Goal: Task Accomplishment & Management: Complete application form

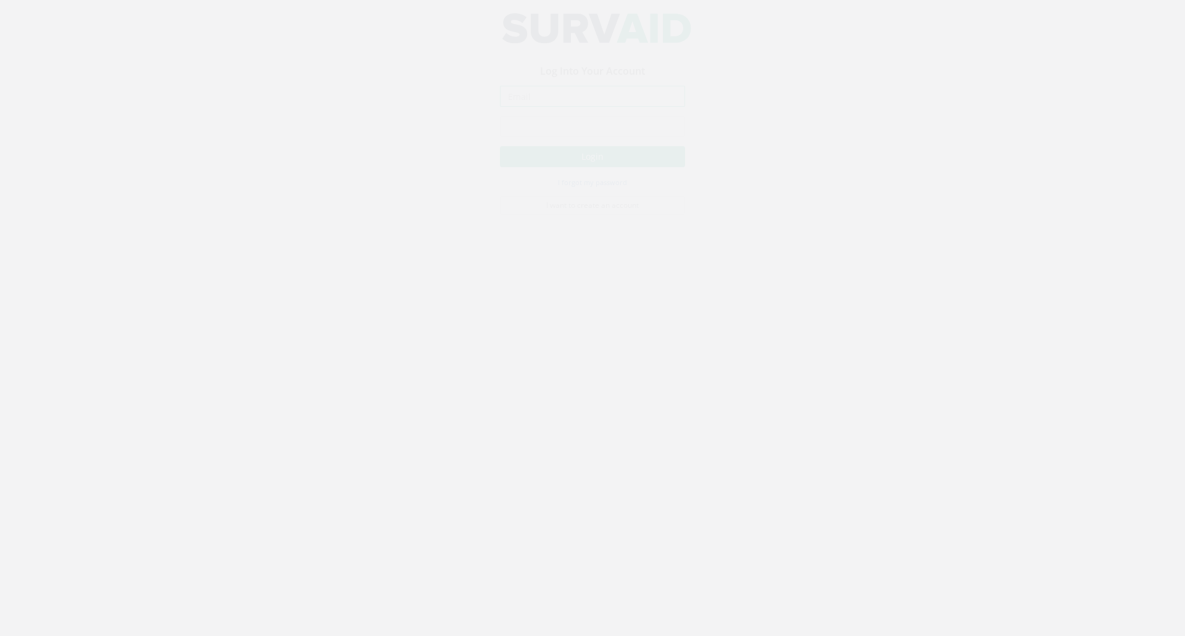
type input "[EMAIL_ADDRESS][DOMAIN_NAME]"
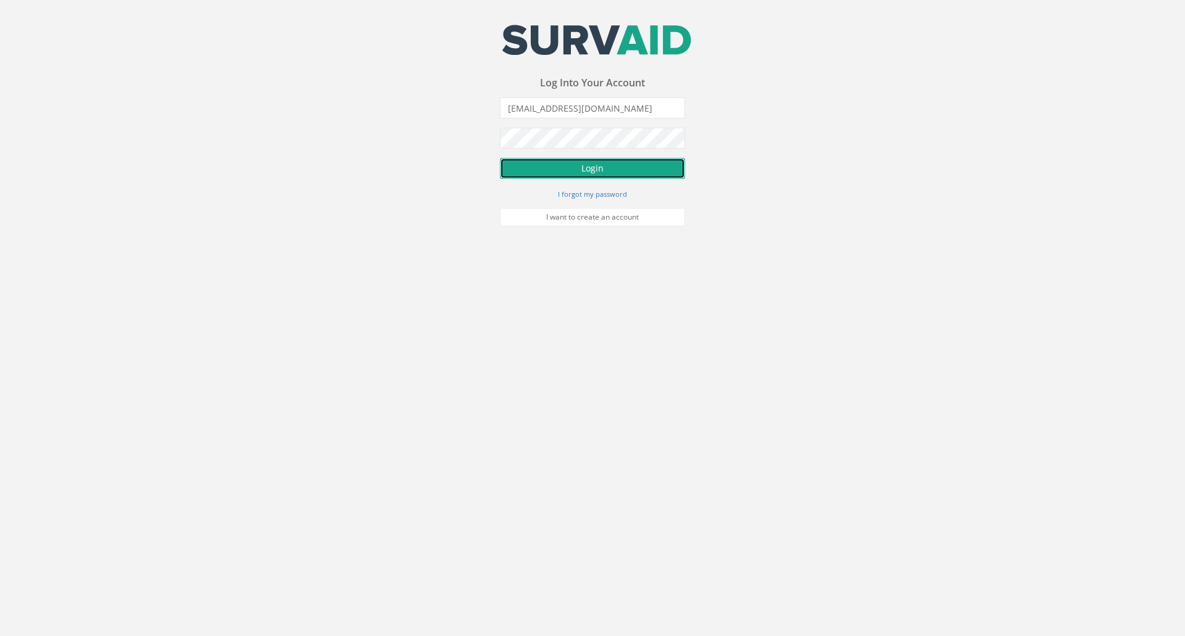
click at [601, 170] on button "Login" at bounding box center [592, 168] width 185 height 21
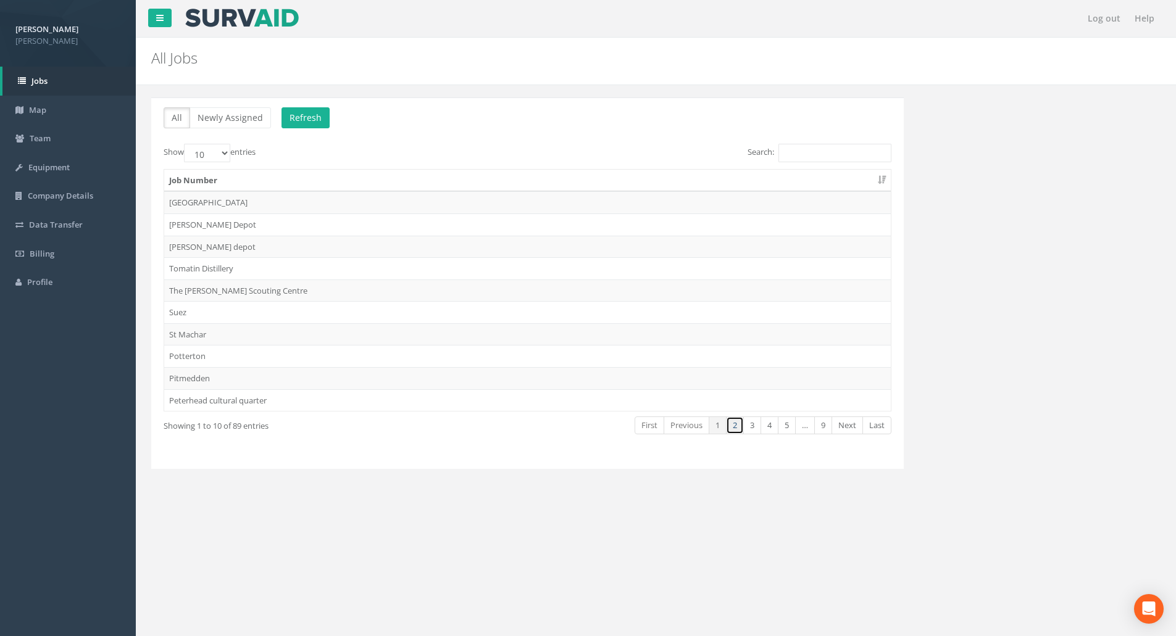
click at [739, 426] on link "2" at bounding box center [735, 426] width 18 height 18
click at [747, 425] on link "3" at bounding box center [752, 426] width 18 height 18
click at [766, 428] on link "4" at bounding box center [769, 426] width 18 height 18
click at [781, 428] on link "5" at bounding box center [787, 426] width 18 height 18
click at [744, 428] on link "…" at bounding box center [734, 426] width 20 height 18
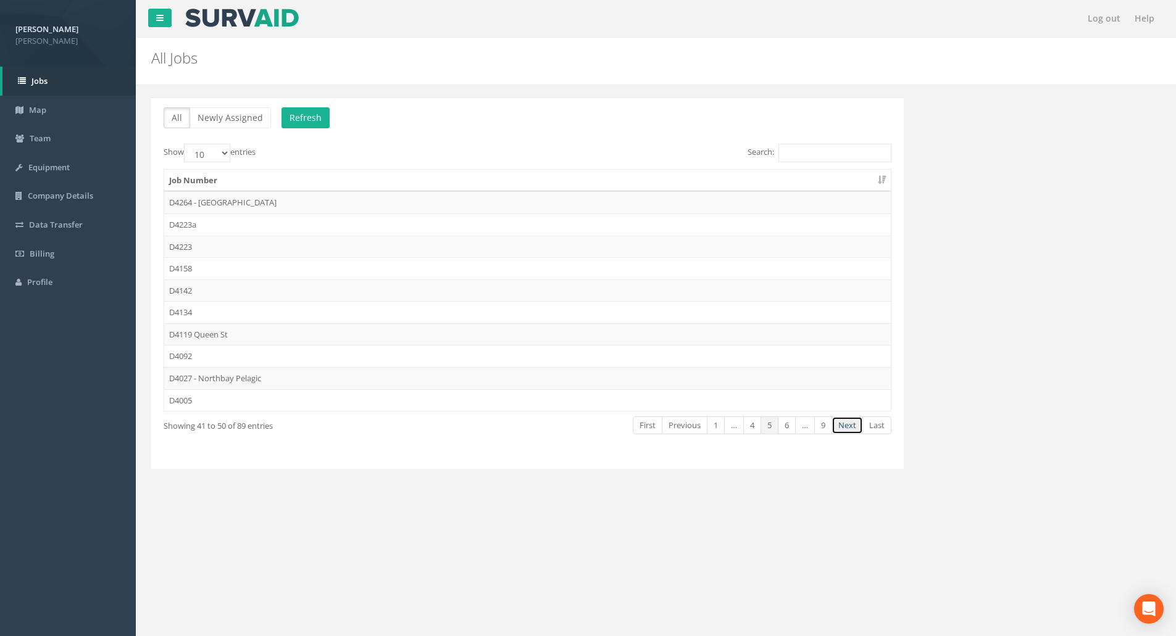
click at [852, 428] on link "Next" at bounding box center [846, 426] width 31 height 18
click at [221, 286] on td "D3327 - Bridge of Earn" at bounding box center [527, 291] width 726 height 22
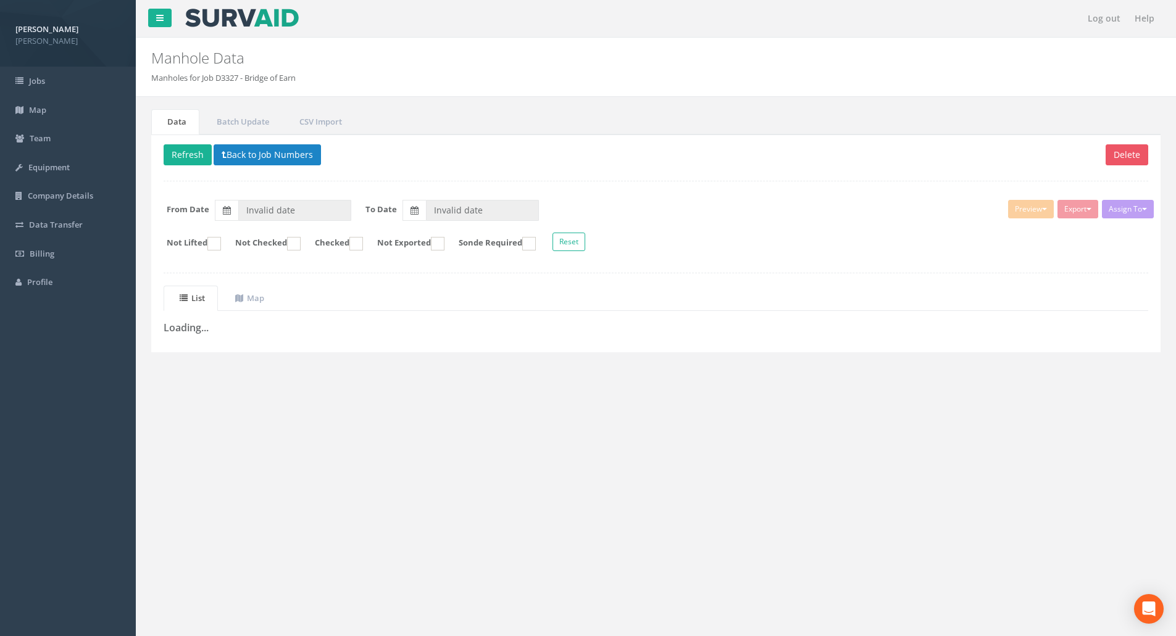
type input "[DATE]"
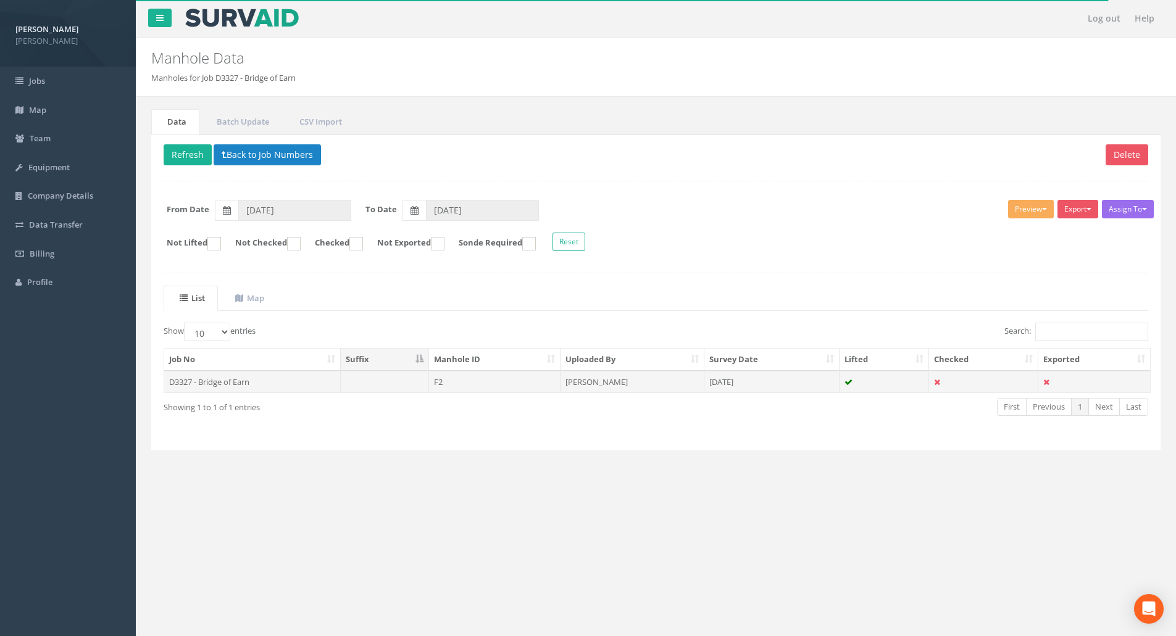
click at [481, 380] on td "F2" at bounding box center [494, 382] width 131 height 22
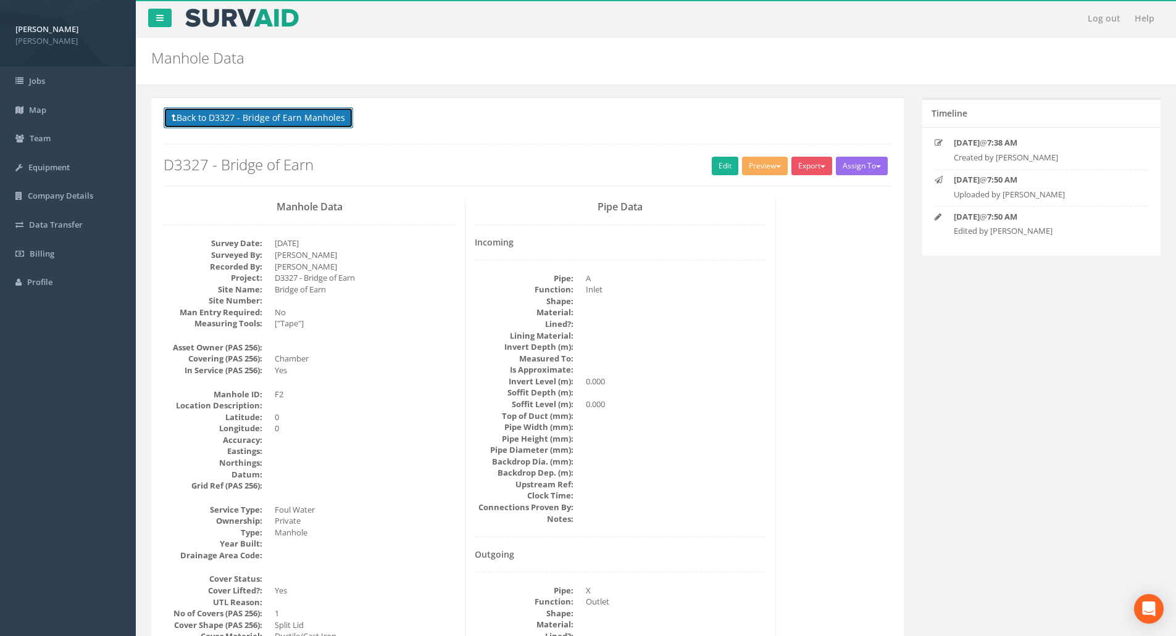
click at [286, 122] on button "Back to D3327 - Bridge of Earn Manholes" at bounding box center [258, 117] width 189 height 21
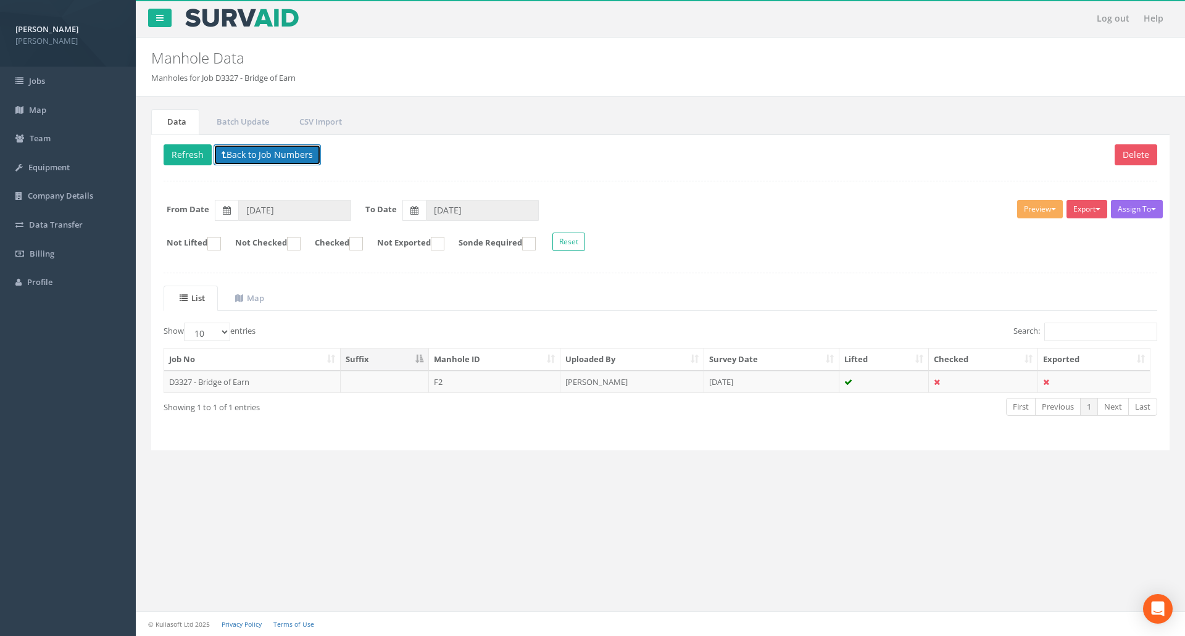
click at [245, 158] on button "Back to Job Numbers" at bounding box center [267, 154] width 107 height 21
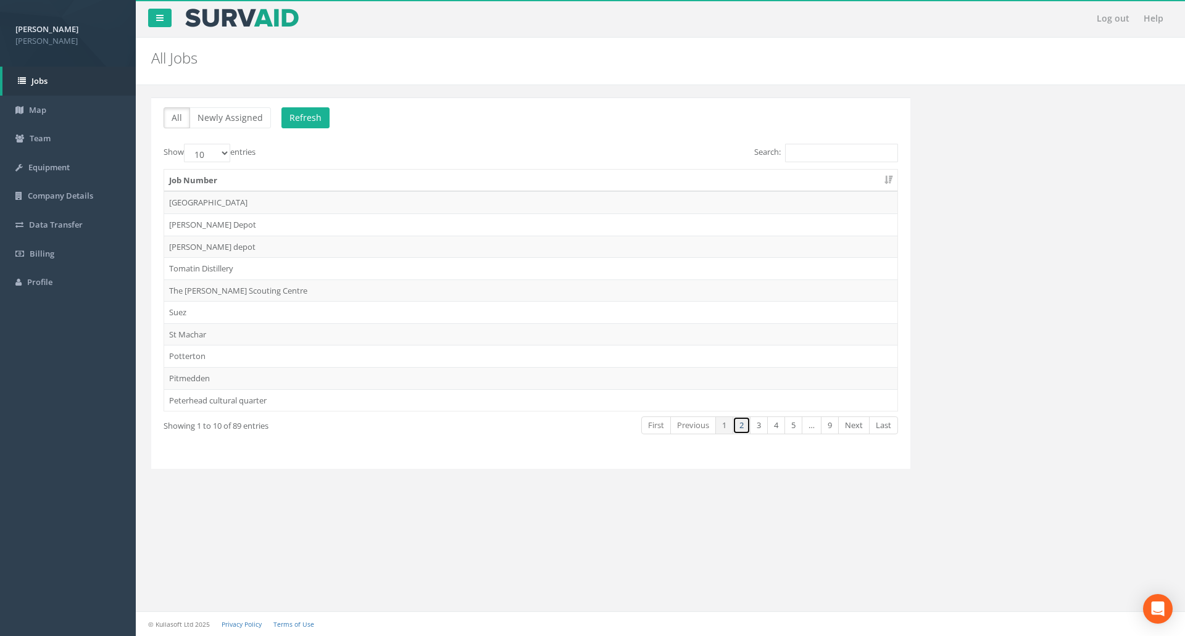
click at [742, 427] on link "2" at bounding box center [742, 426] width 18 height 18
click at [757, 429] on link "3" at bounding box center [759, 426] width 18 height 18
click at [773, 429] on link "4" at bounding box center [776, 426] width 18 height 18
click at [794, 429] on link "5" at bounding box center [793, 426] width 18 height 18
click at [853, 429] on link "Next" at bounding box center [853, 426] width 31 height 18
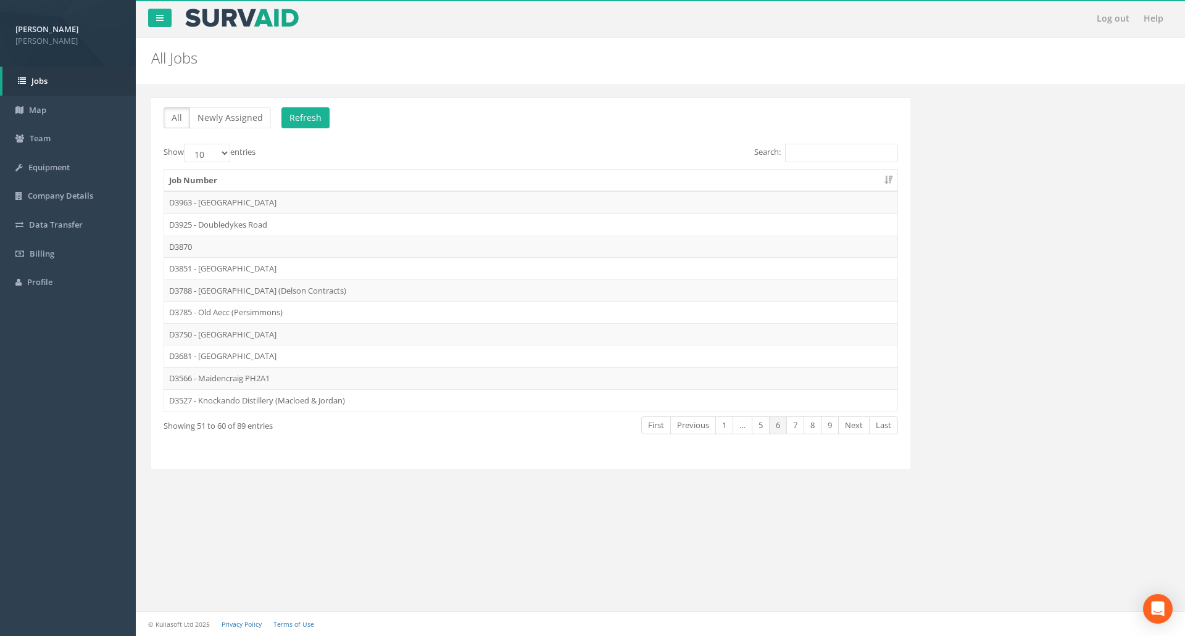
click at [853, 429] on link "Next" at bounding box center [853, 426] width 31 height 18
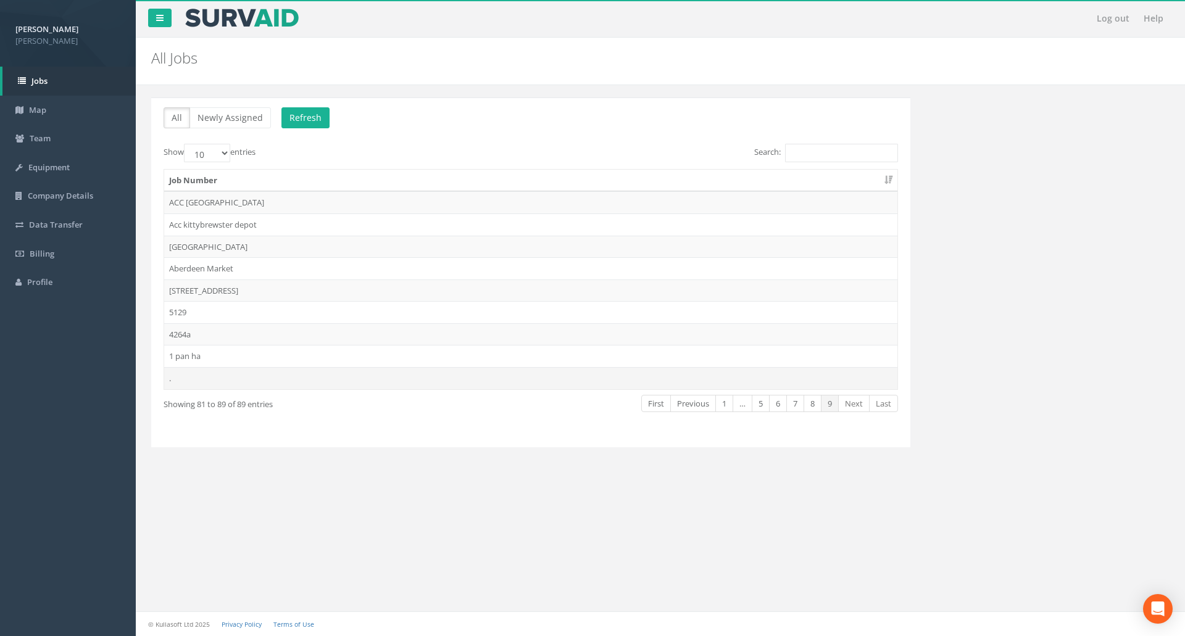
click at [218, 374] on td "." at bounding box center [530, 378] width 733 height 22
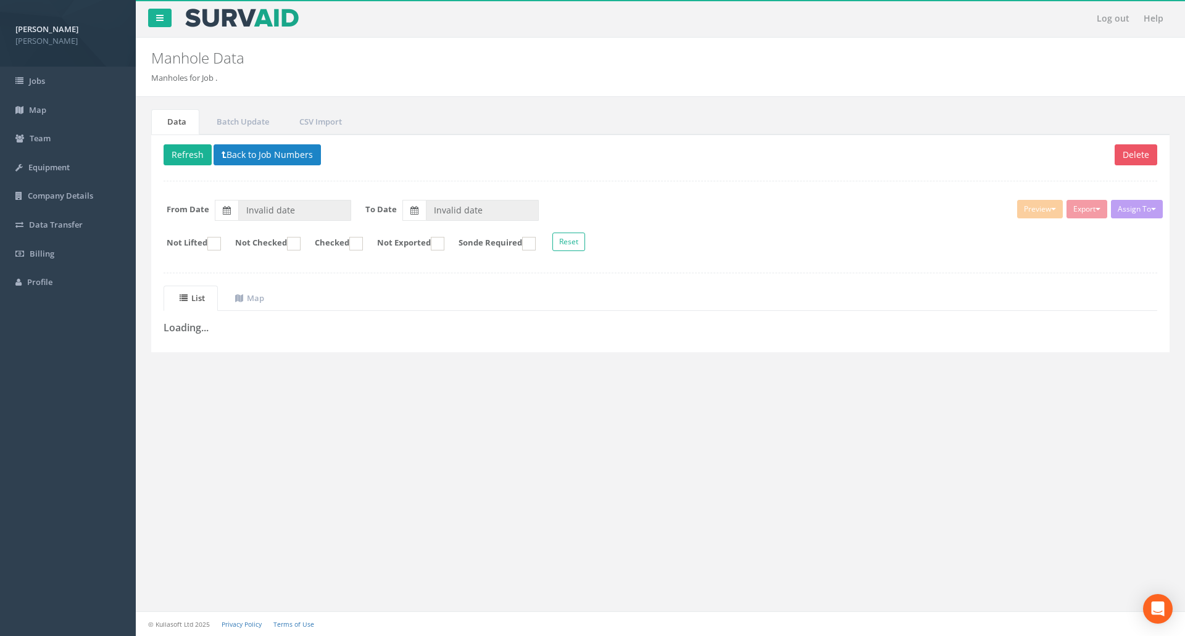
type input "[DATE]"
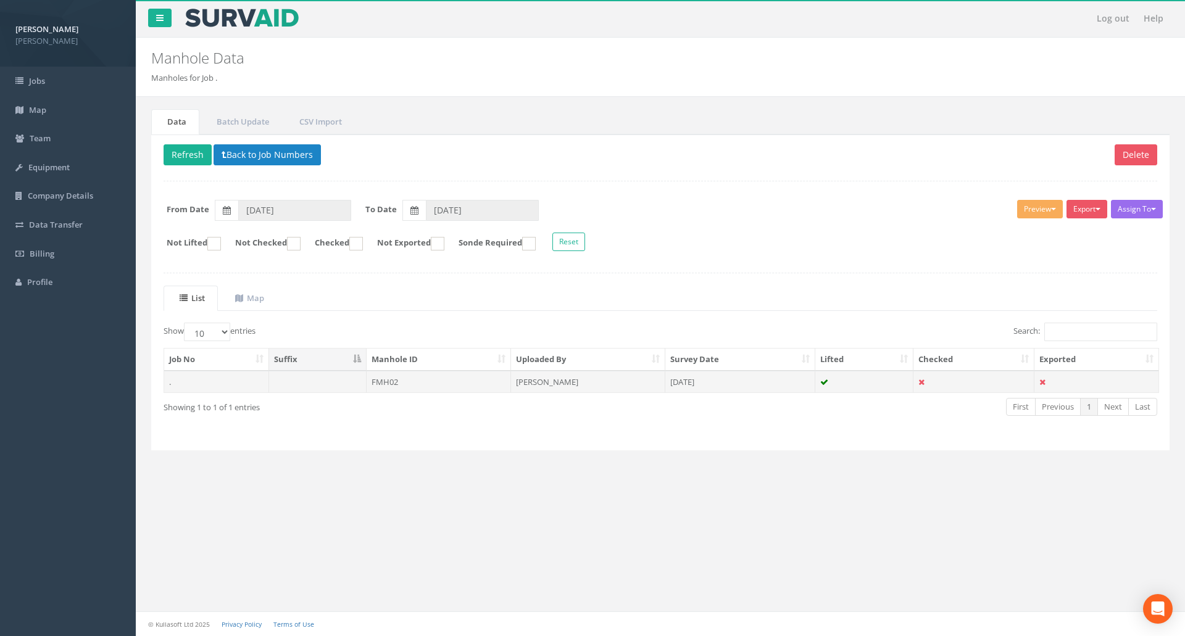
click at [465, 381] on td "FMH02" at bounding box center [439, 382] width 145 height 22
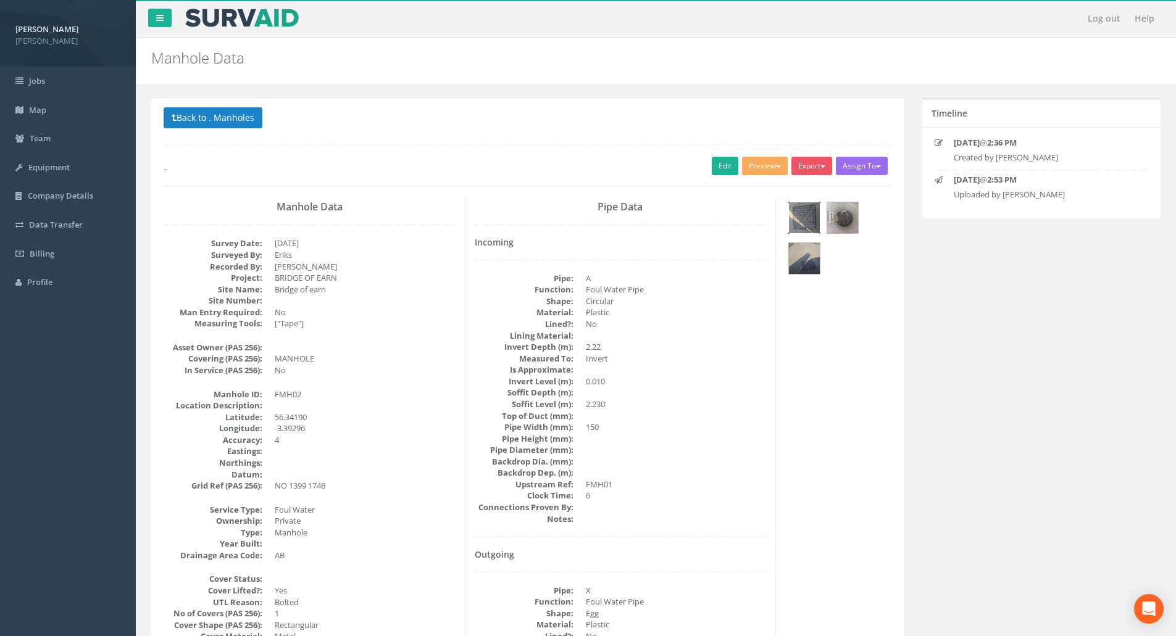
click at [804, 217] on img at bounding box center [804, 217] width 31 height 31
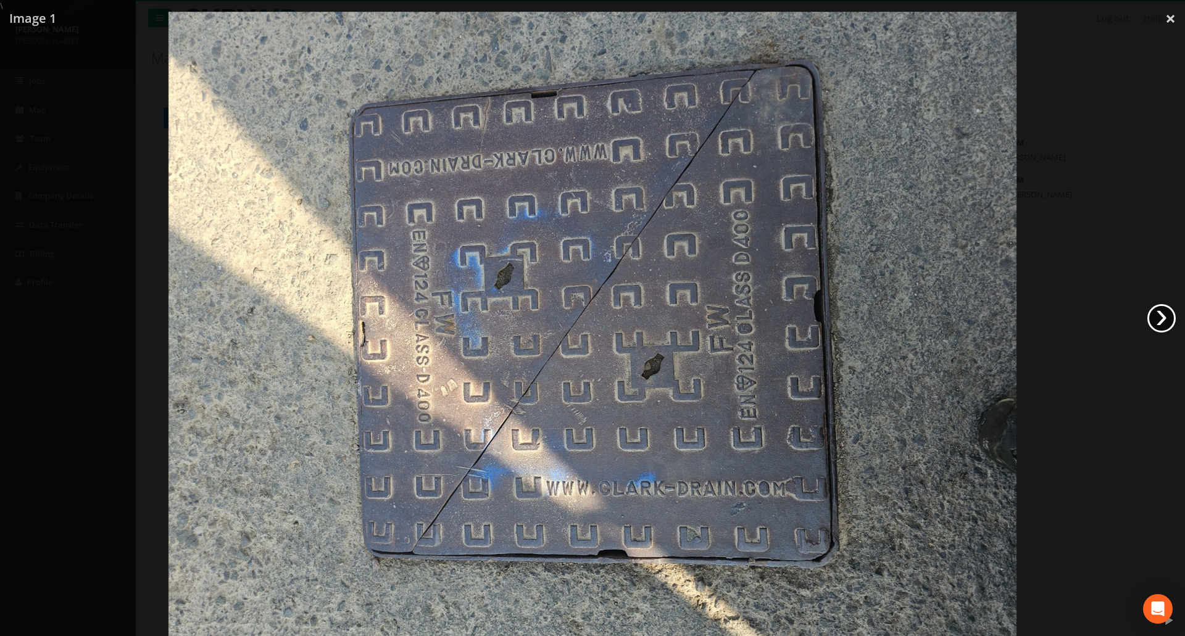
click at [1149, 317] on link "›" at bounding box center [1161, 318] width 28 height 28
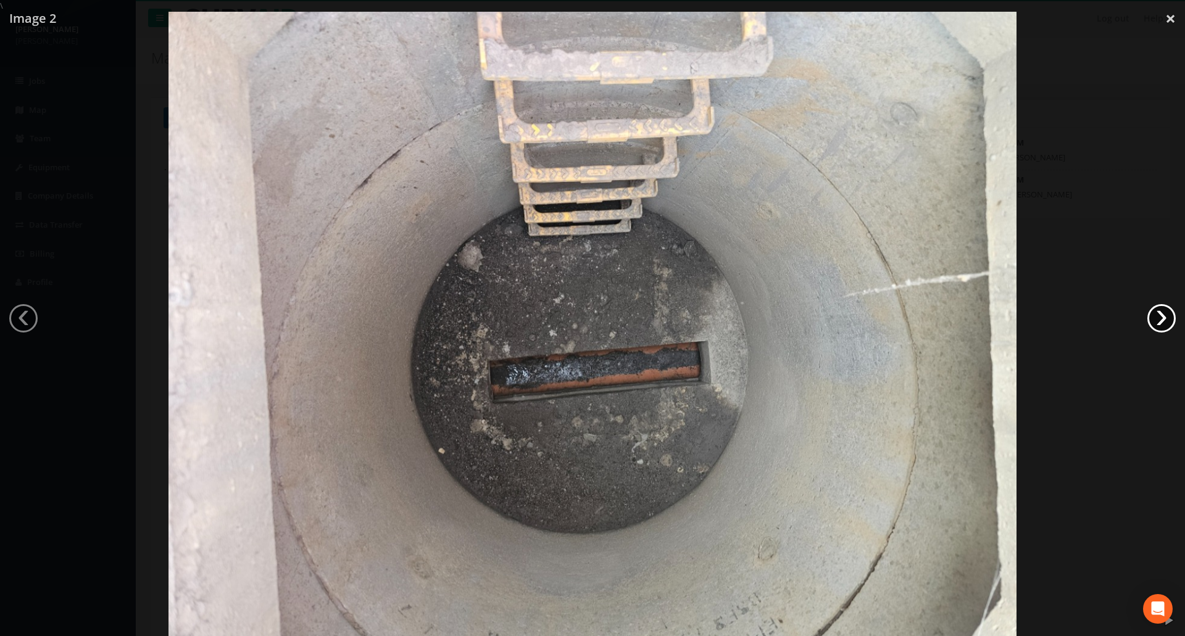
click at [1157, 318] on link "›" at bounding box center [1161, 318] width 28 height 28
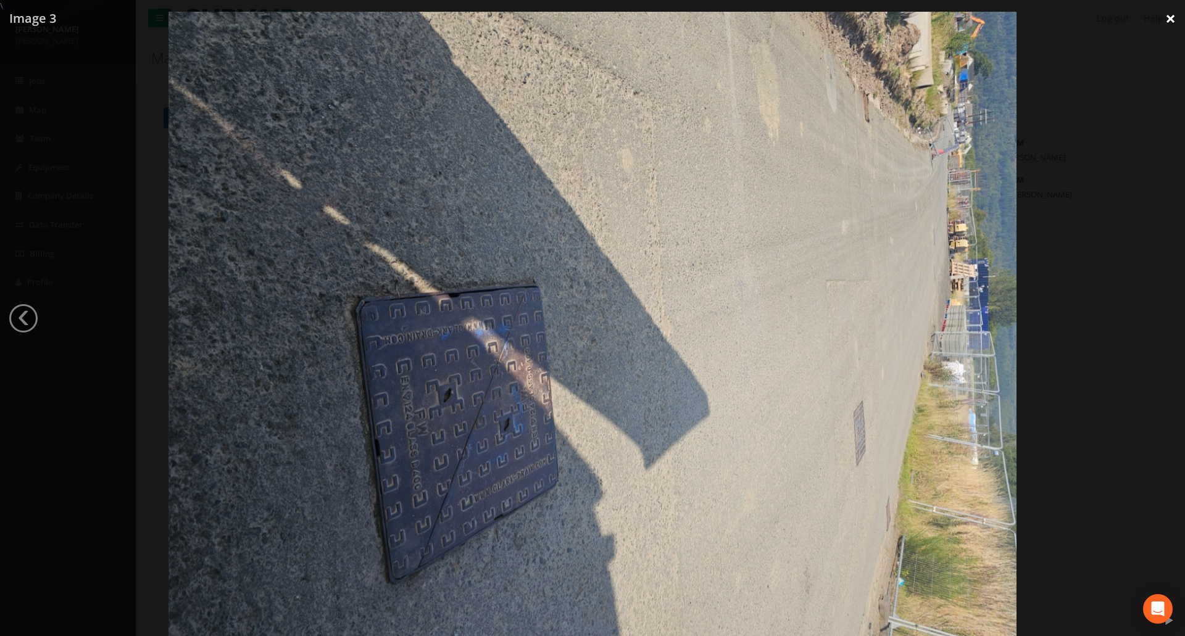
click at [1174, 20] on link "×" at bounding box center [1170, 18] width 29 height 37
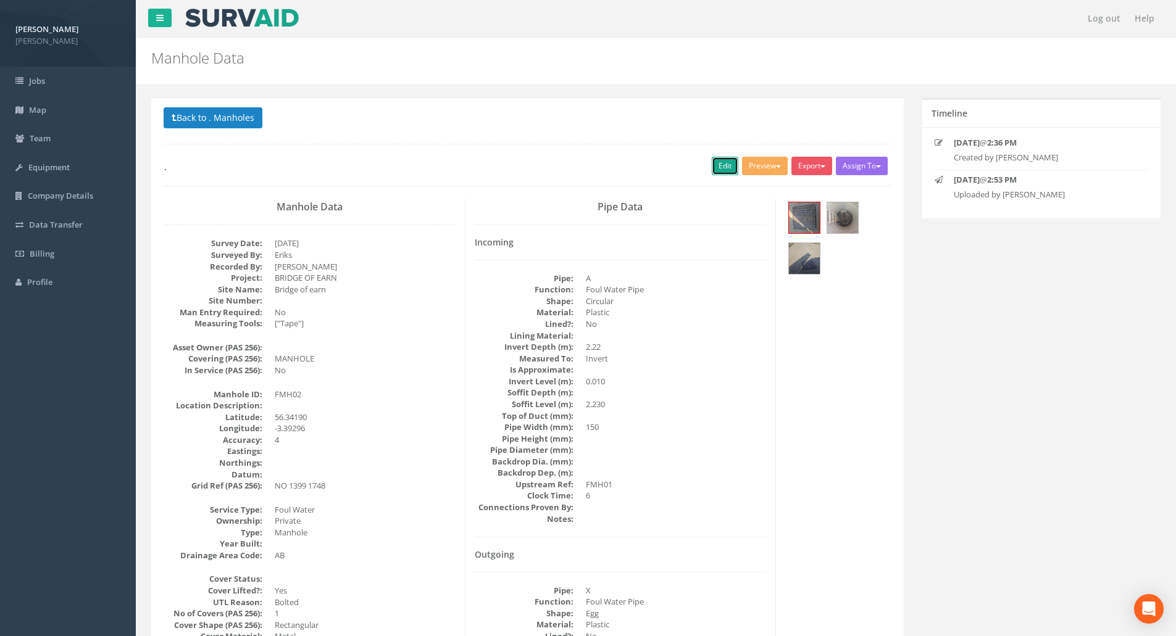
click at [718, 170] on link "Edit" at bounding box center [725, 166] width 27 height 19
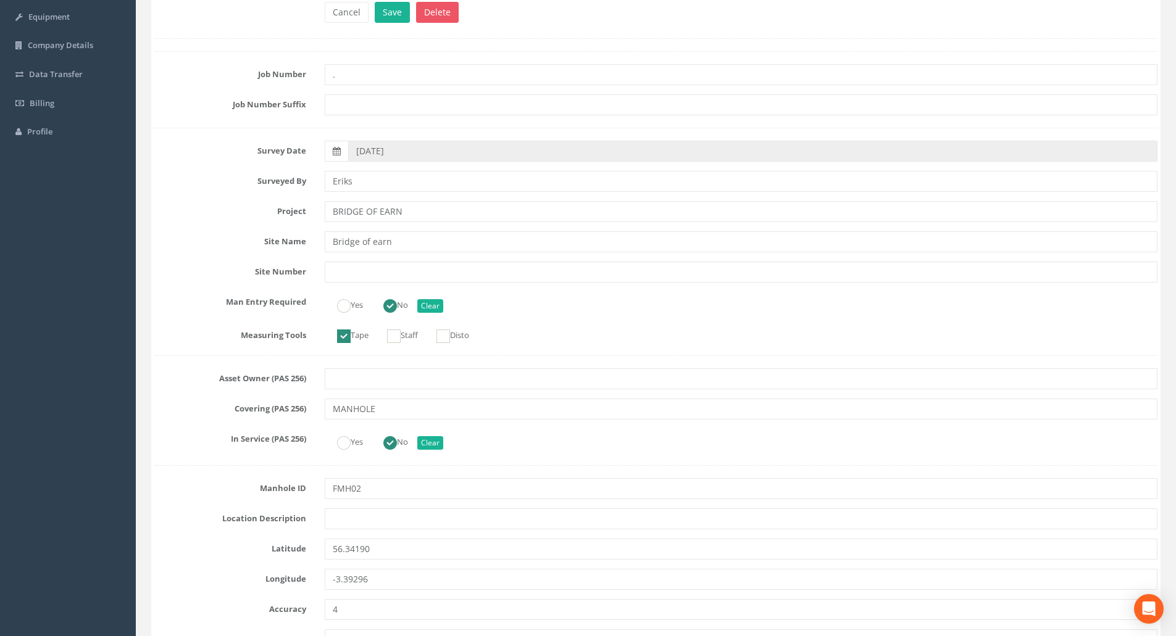
scroll to position [62, 0]
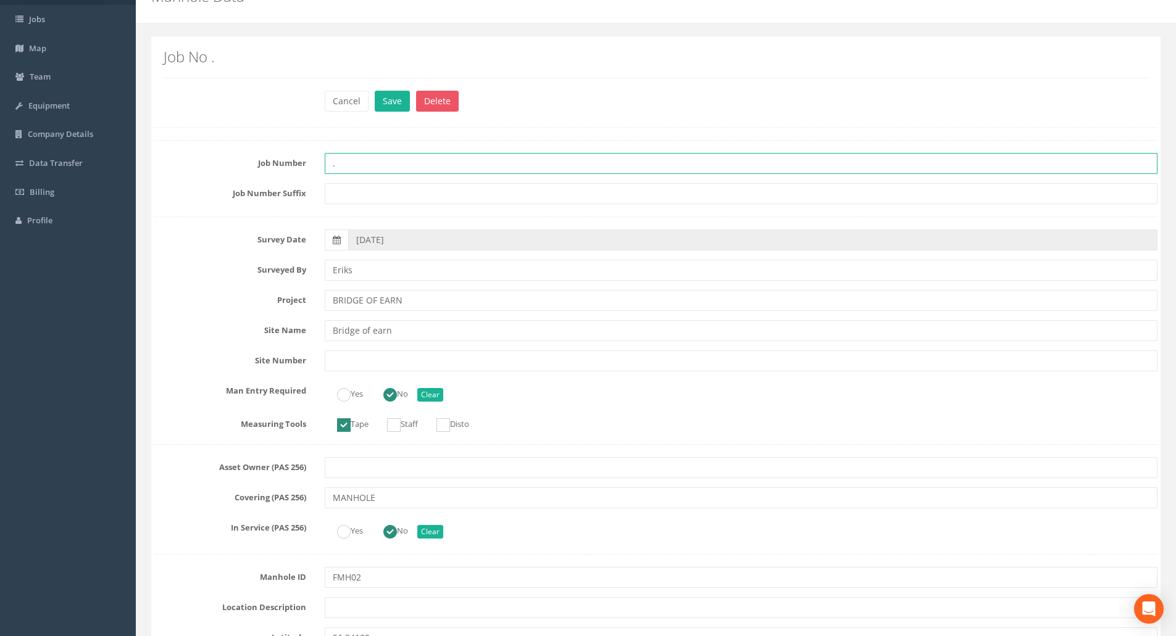
drag, startPoint x: 360, startPoint y: 164, endPoint x: 296, endPoint y: 157, distance: 64.5
click at [296, 157] on div "Job Number ." at bounding box center [656, 163] width 1022 height 21
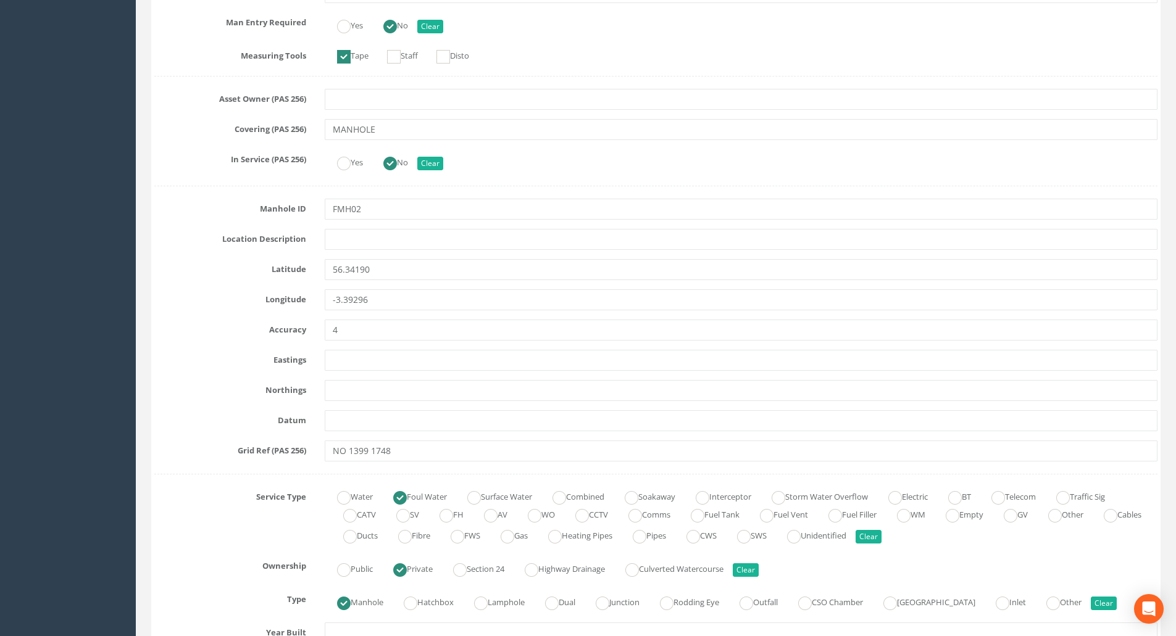
scroll to position [432, 0]
type input "Bridge of Earn"
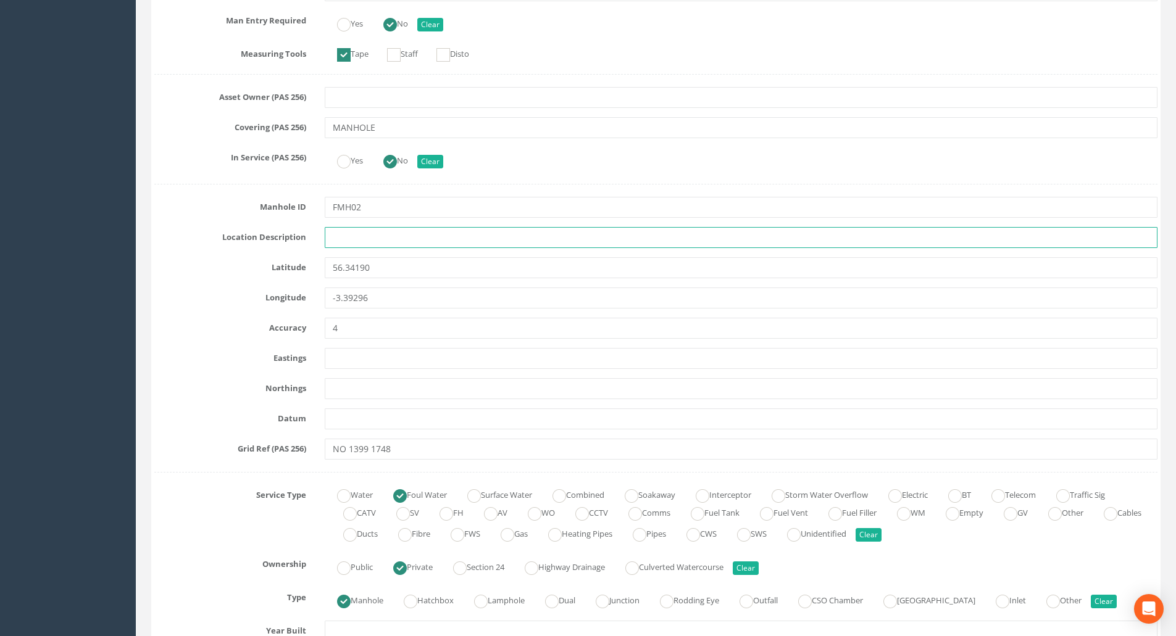
click at [478, 240] on input "text" at bounding box center [741, 237] width 833 height 21
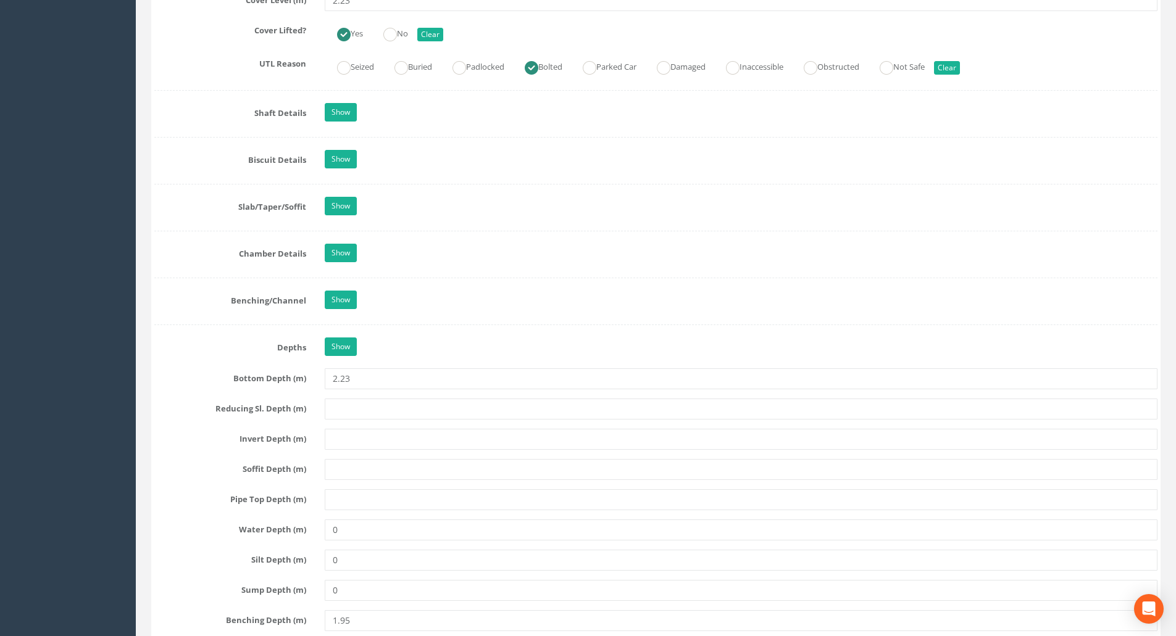
scroll to position [1173, 0]
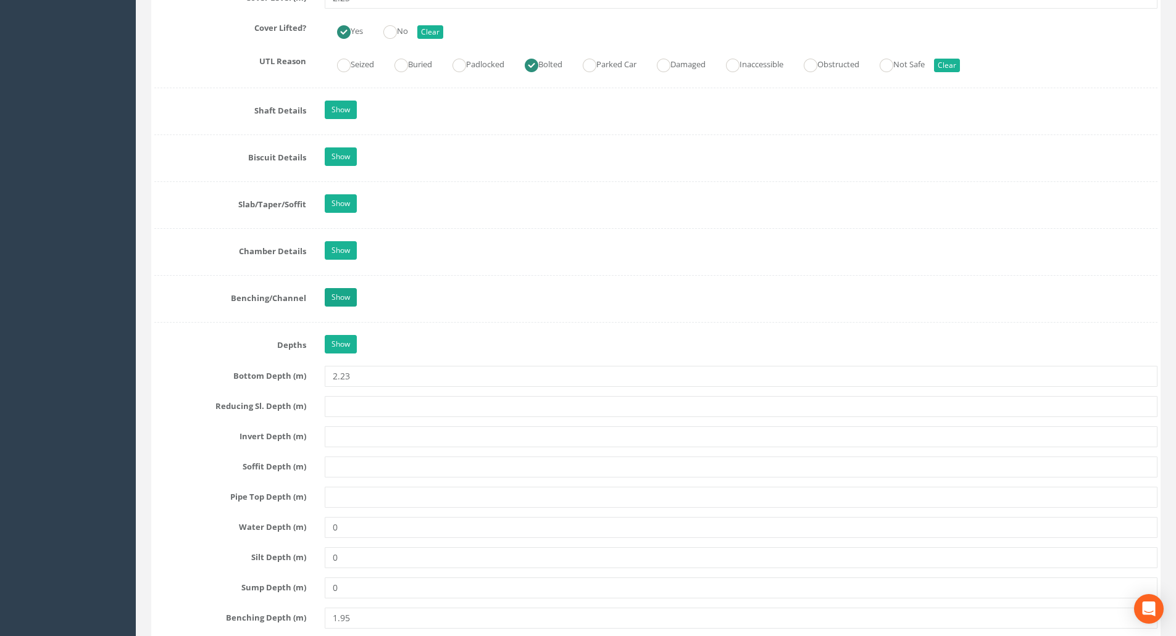
type input "Main Road into Development"
click at [328, 302] on link "Show" at bounding box center [341, 297] width 32 height 19
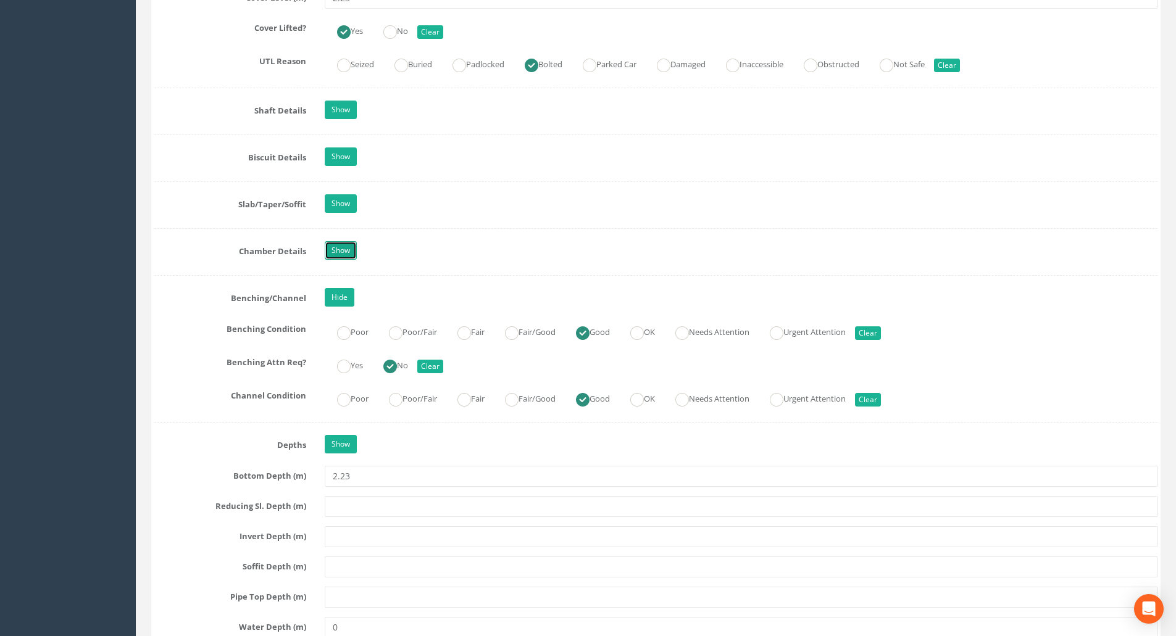
click at [338, 257] on link "Show" at bounding box center [341, 250] width 32 height 19
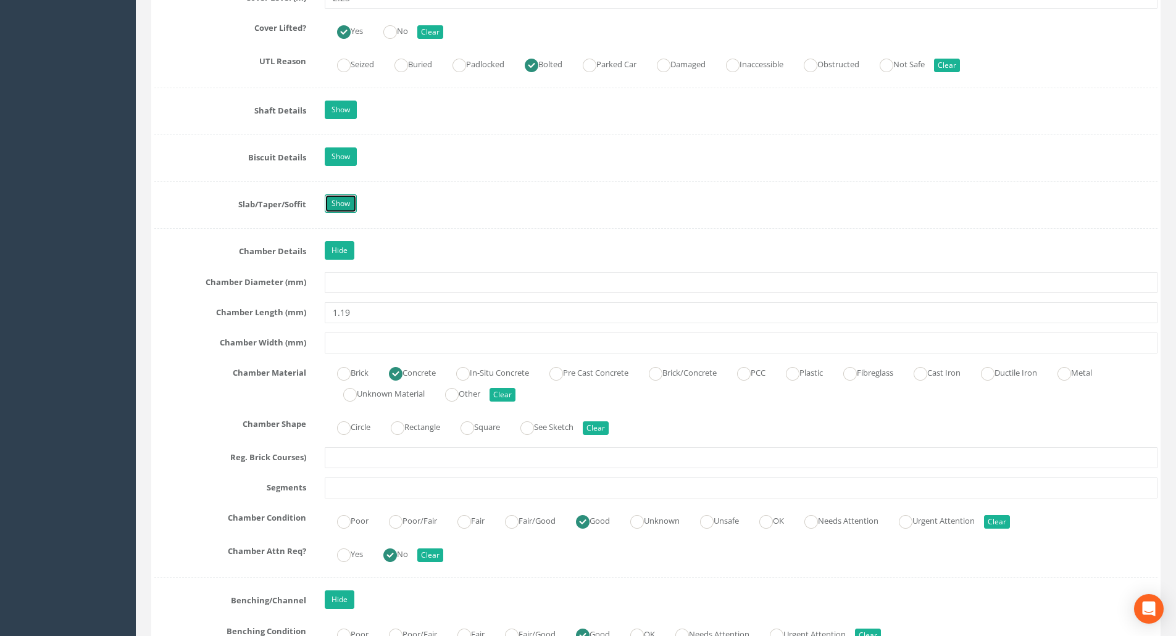
click at [344, 203] on link "Show" at bounding box center [341, 203] width 32 height 19
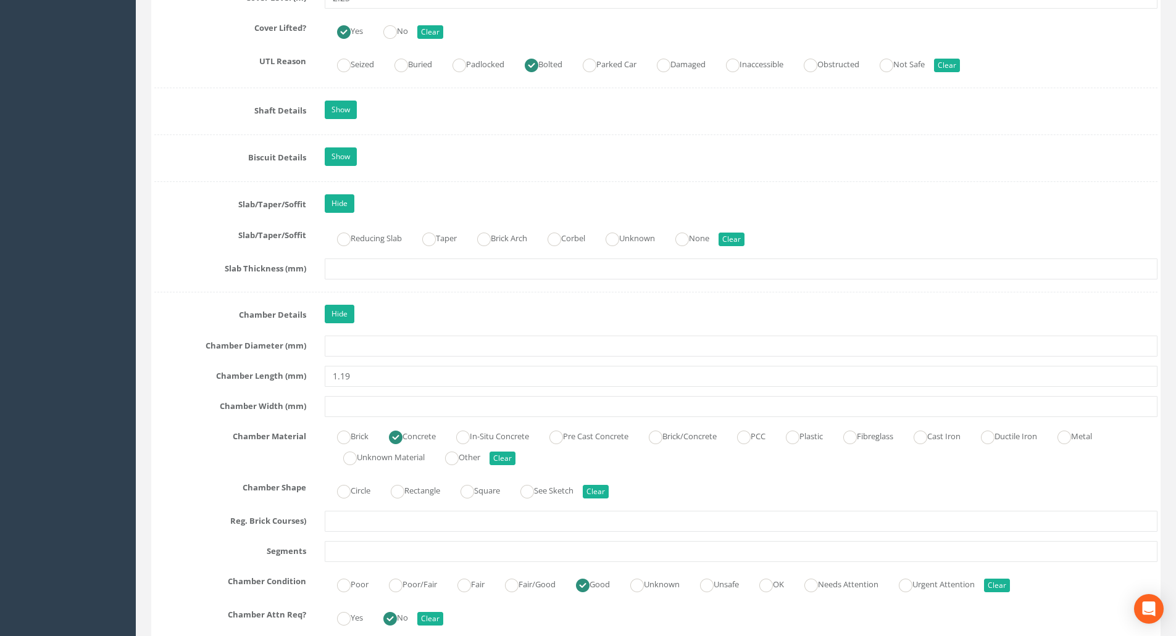
click at [339, 168] on div "Show" at bounding box center [740, 159] width 851 height 22
click at [336, 148] on link "Show" at bounding box center [341, 157] width 32 height 19
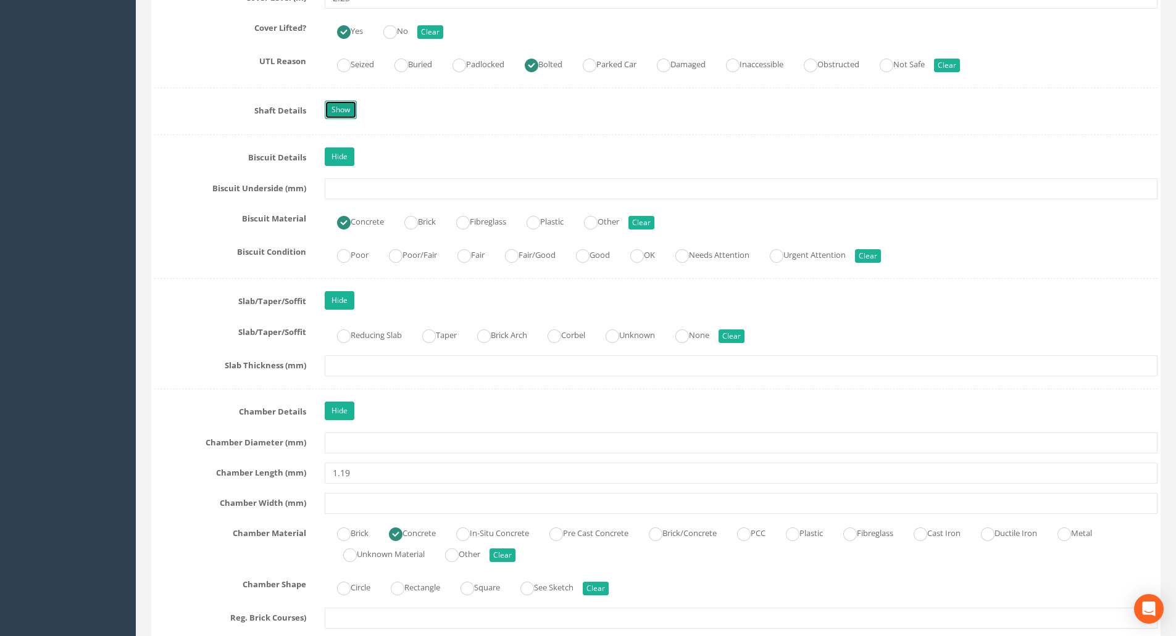
click at [336, 103] on link "Show" at bounding box center [341, 110] width 32 height 19
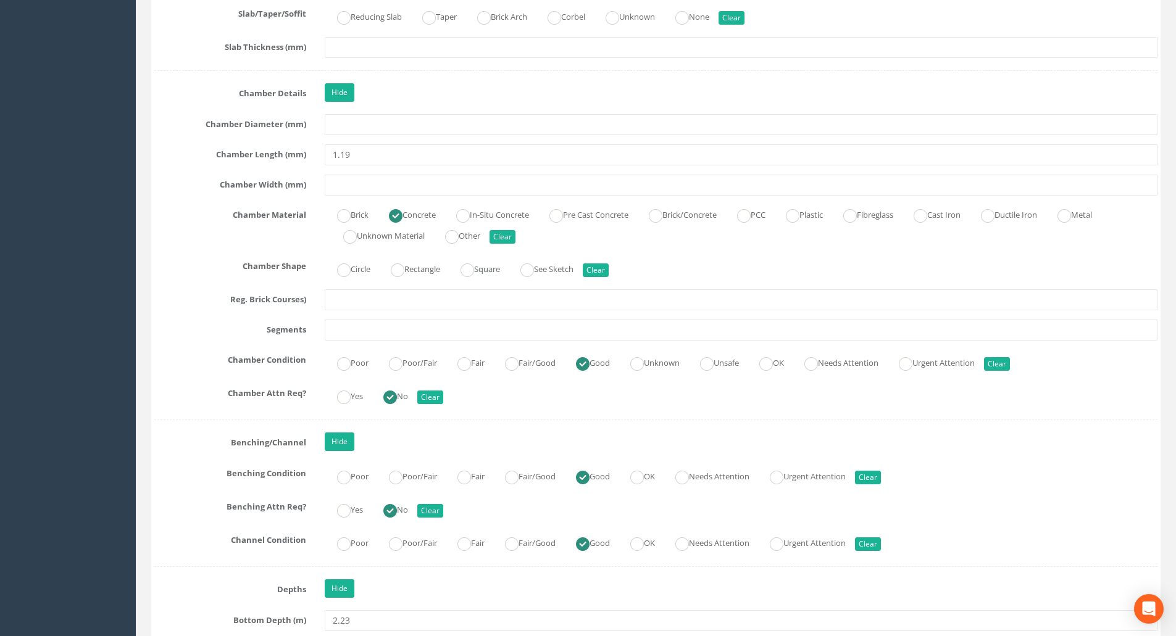
scroll to position [1975, 0]
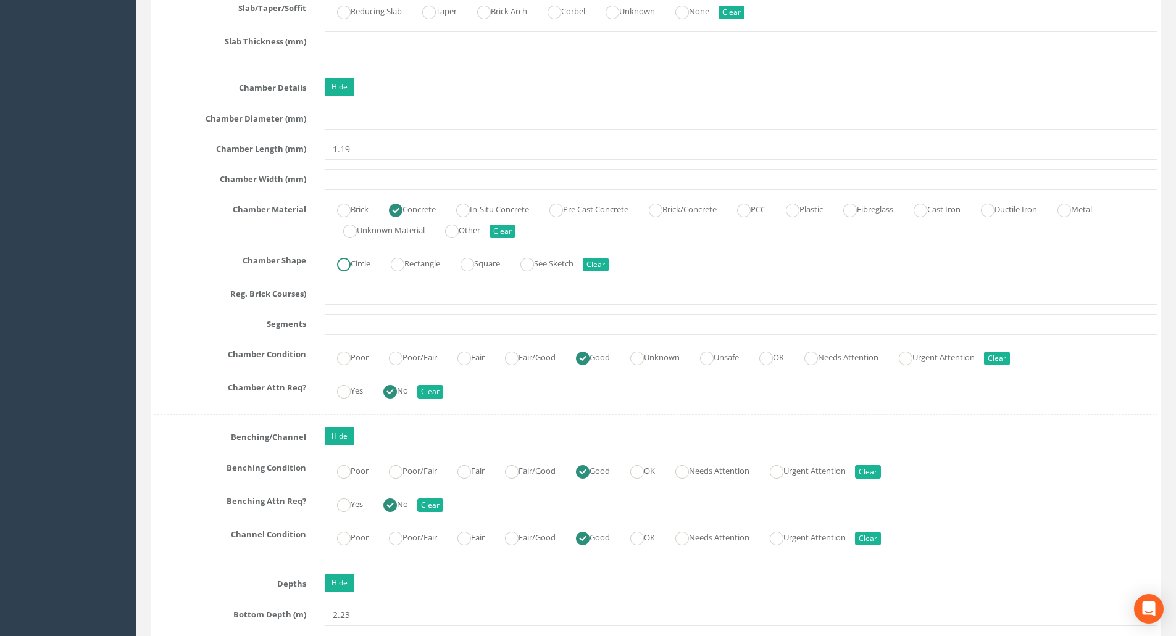
click at [343, 266] on ins at bounding box center [344, 265] width 14 height 14
radio input "true"
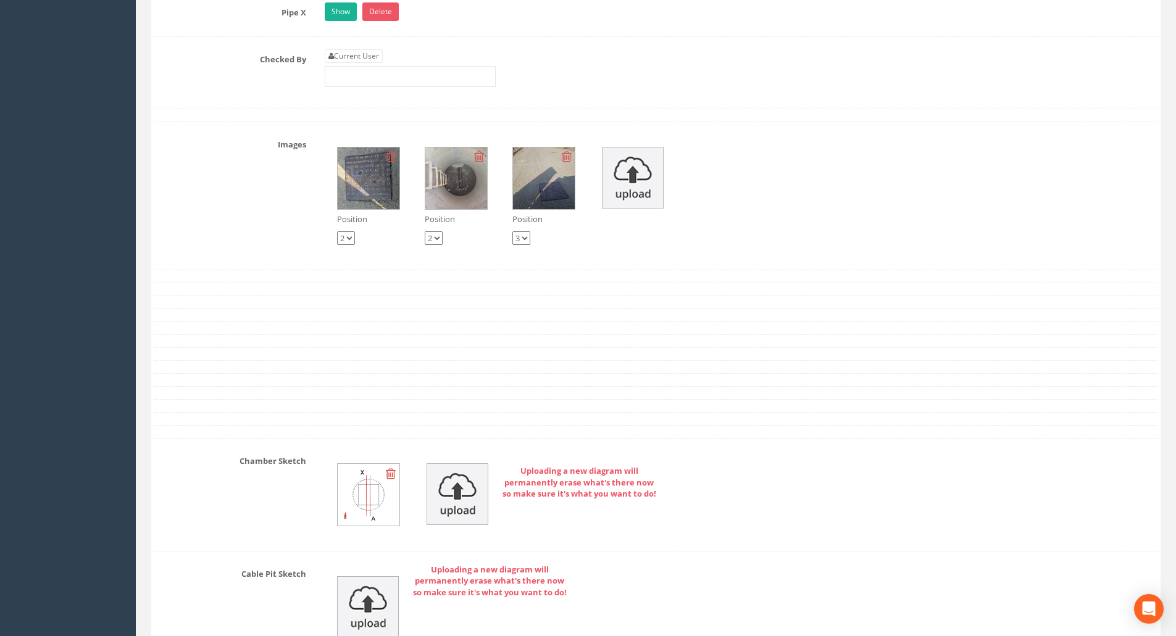
scroll to position [3024, 0]
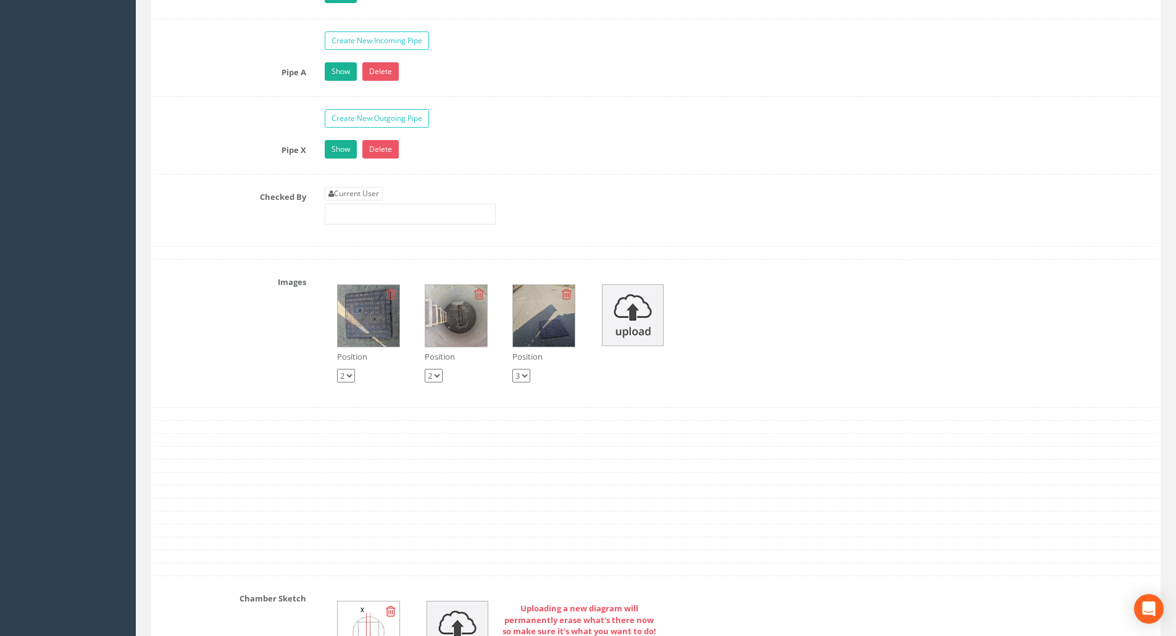
click at [348, 376] on select "1 2 3" at bounding box center [346, 376] width 18 height 14
select select "string:1"
click at [337, 369] on select "1 2 3" at bounding box center [346, 376] width 18 height 14
click at [525, 375] on select "1 2 3" at bounding box center [521, 376] width 18 height 14
select select "string:1"
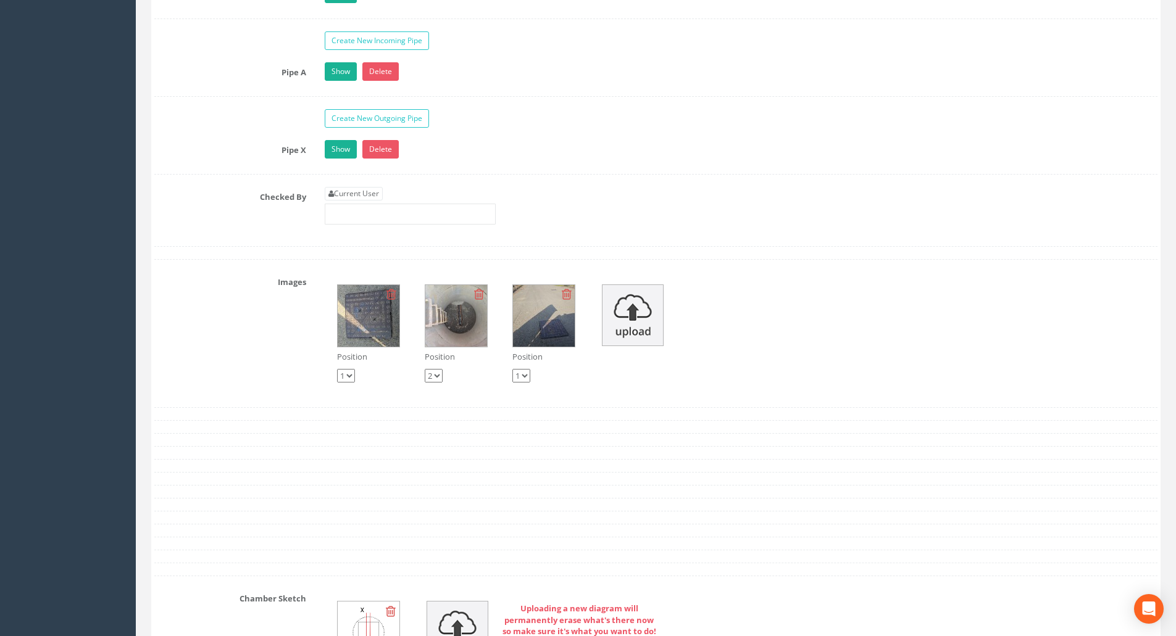
click at [512, 369] on select "1 2 3" at bounding box center [521, 376] width 18 height 14
click at [347, 374] on select "1 2 3" at bounding box center [346, 376] width 18 height 14
select select "string:2"
click at [337, 369] on select "1 2 3" at bounding box center [346, 376] width 18 height 14
select select "string:3"
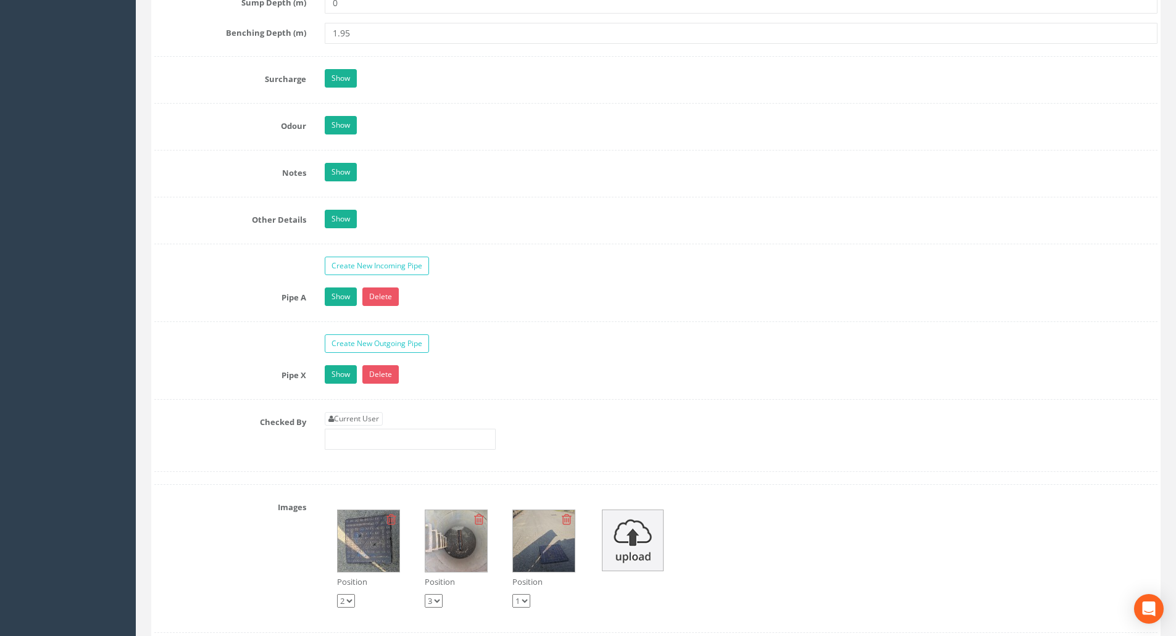
scroll to position [2963, 0]
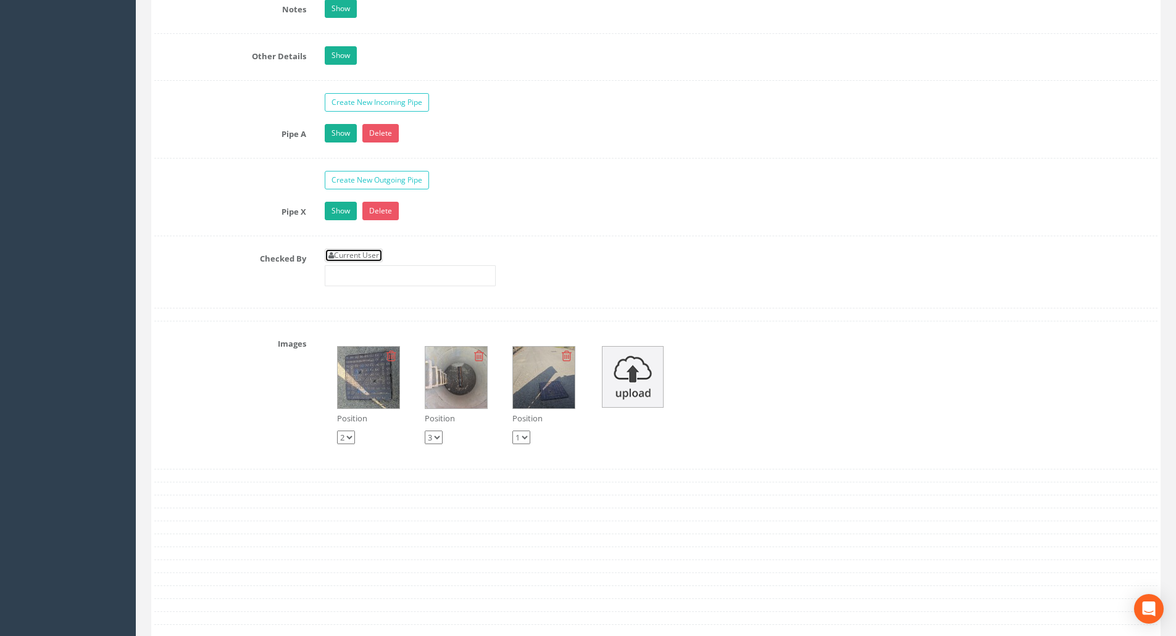
click at [348, 257] on link "Current User" at bounding box center [354, 256] width 58 height 14
type input "[PERSON_NAME]"
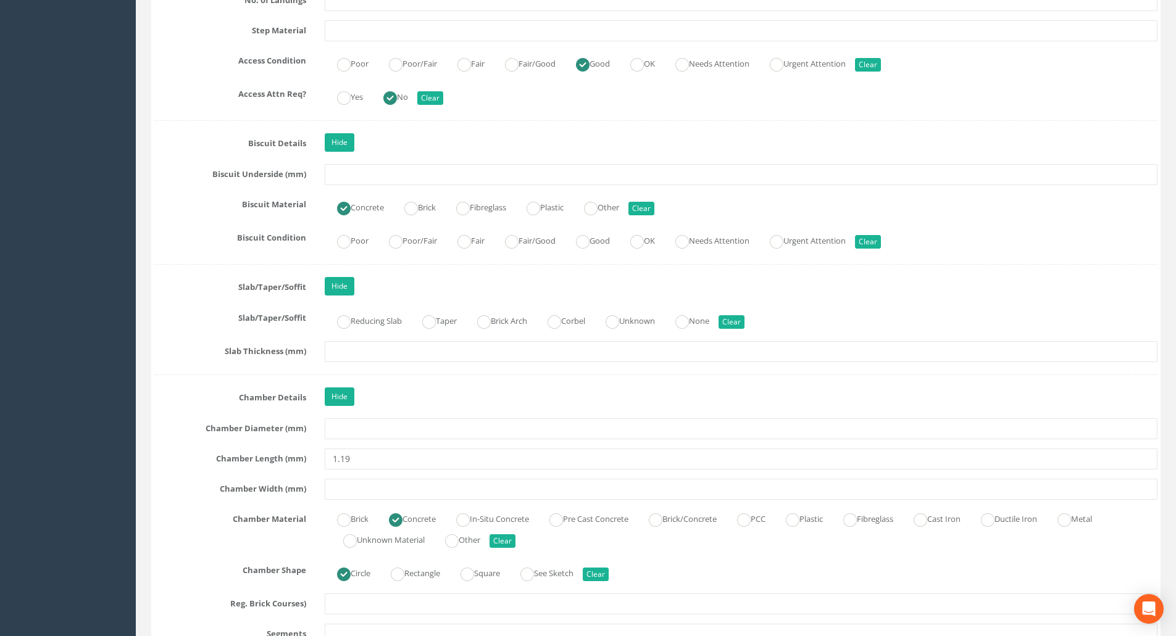
scroll to position [1667, 0]
click at [333, 399] on link "Hide" at bounding box center [340, 395] width 30 height 19
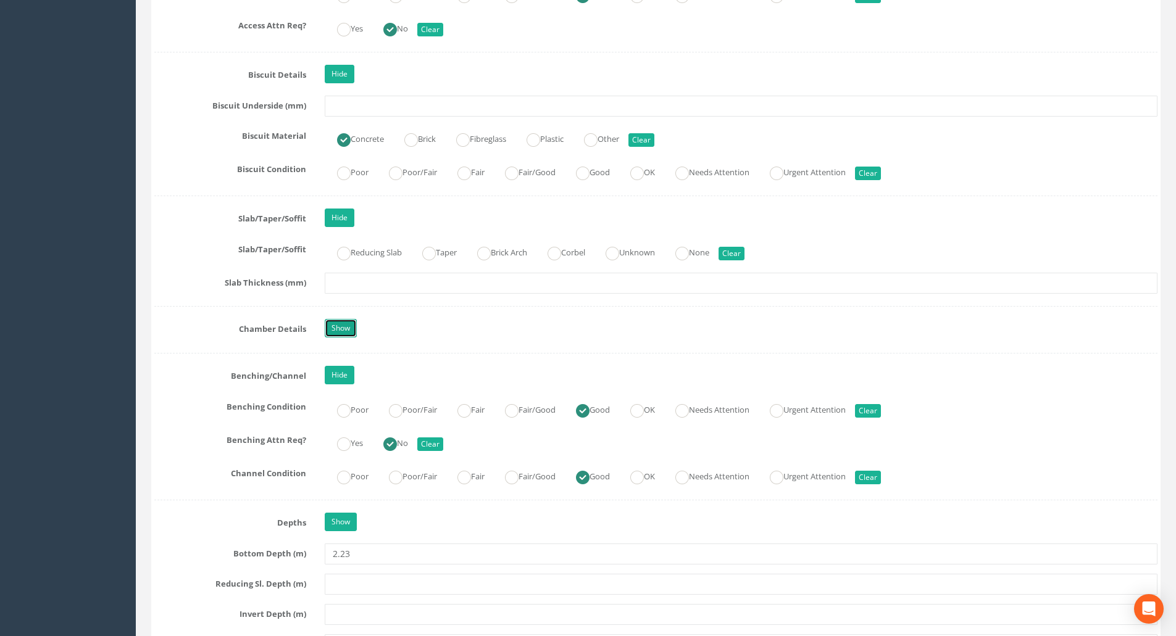
scroll to position [1790, 0]
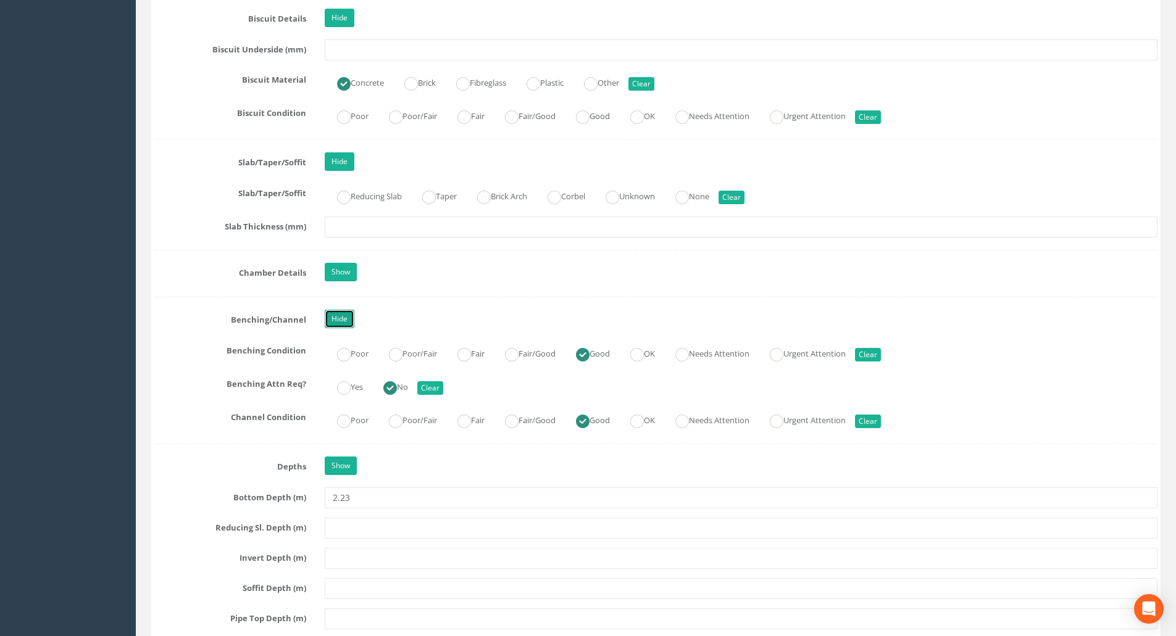
click at [340, 325] on link "Hide" at bounding box center [340, 319] width 30 height 19
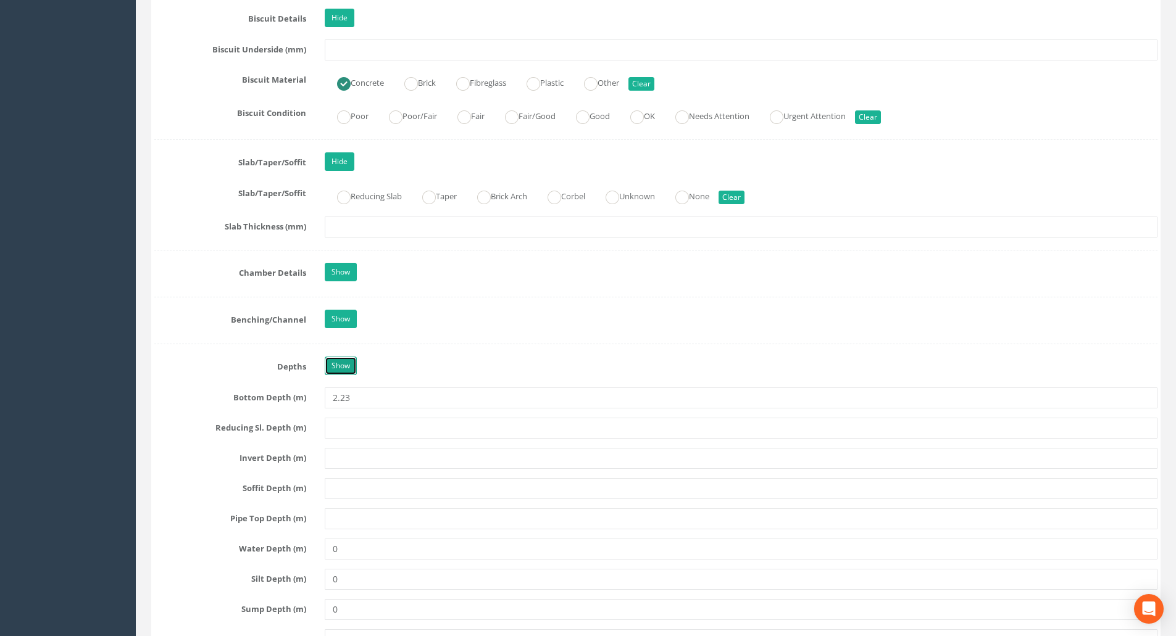
click at [346, 372] on link "Show" at bounding box center [341, 366] width 32 height 19
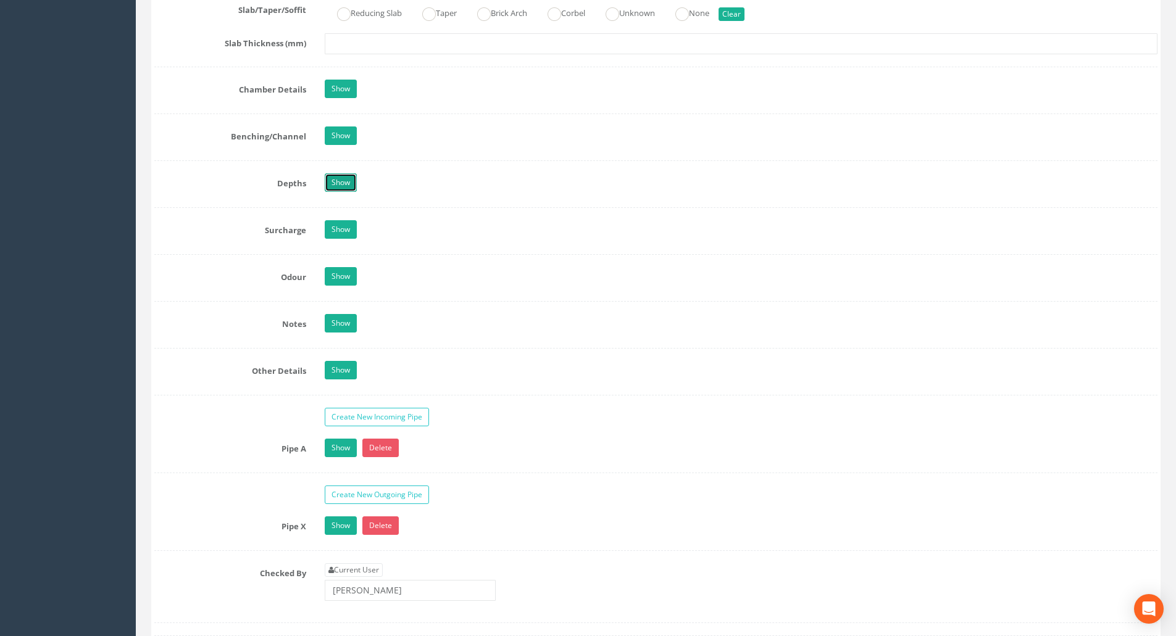
scroll to position [2037, 0]
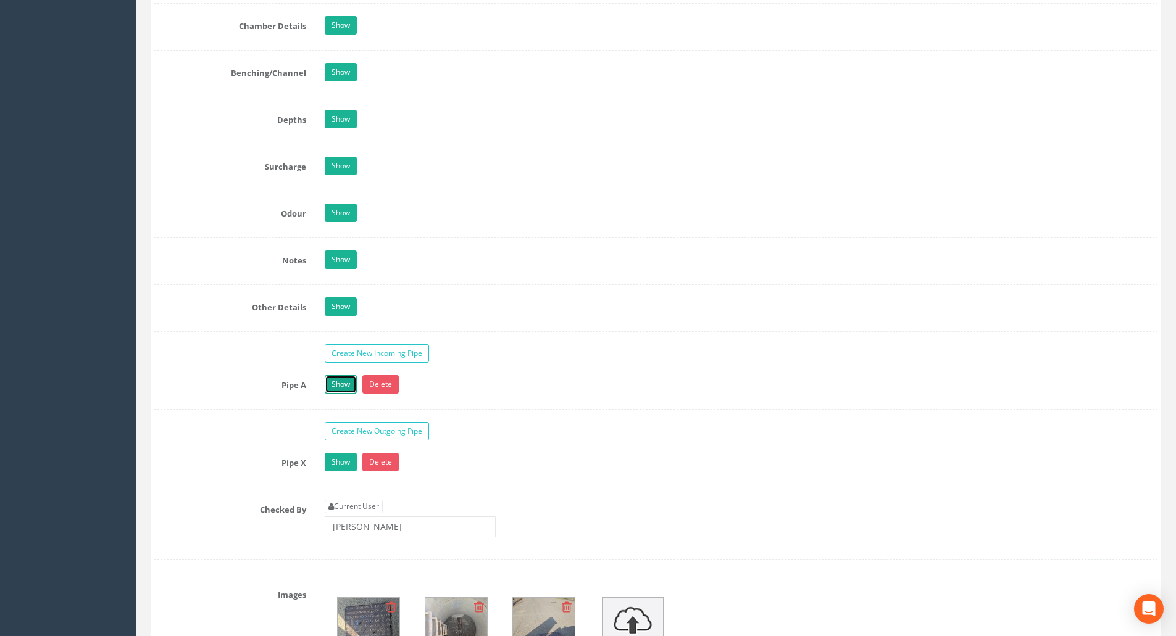
click at [341, 385] on link "Show" at bounding box center [341, 384] width 32 height 19
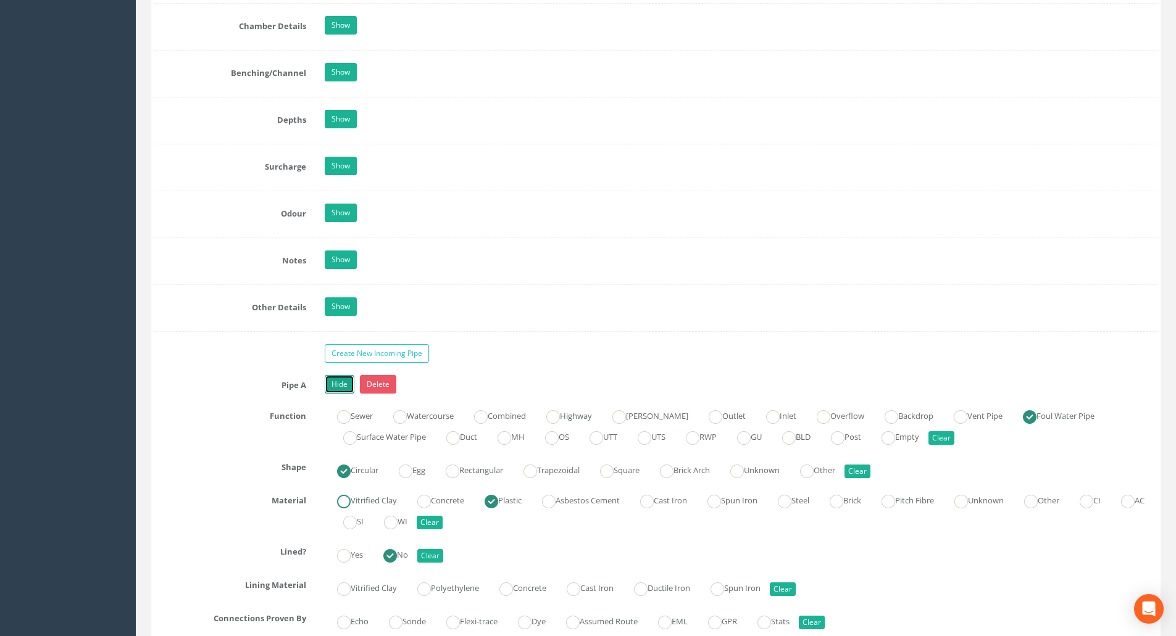
click at [343, 504] on ins at bounding box center [344, 502] width 14 height 14
radio input "true"
click at [330, 383] on link "Hide" at bounding box center [340, 384] width 30 height 19
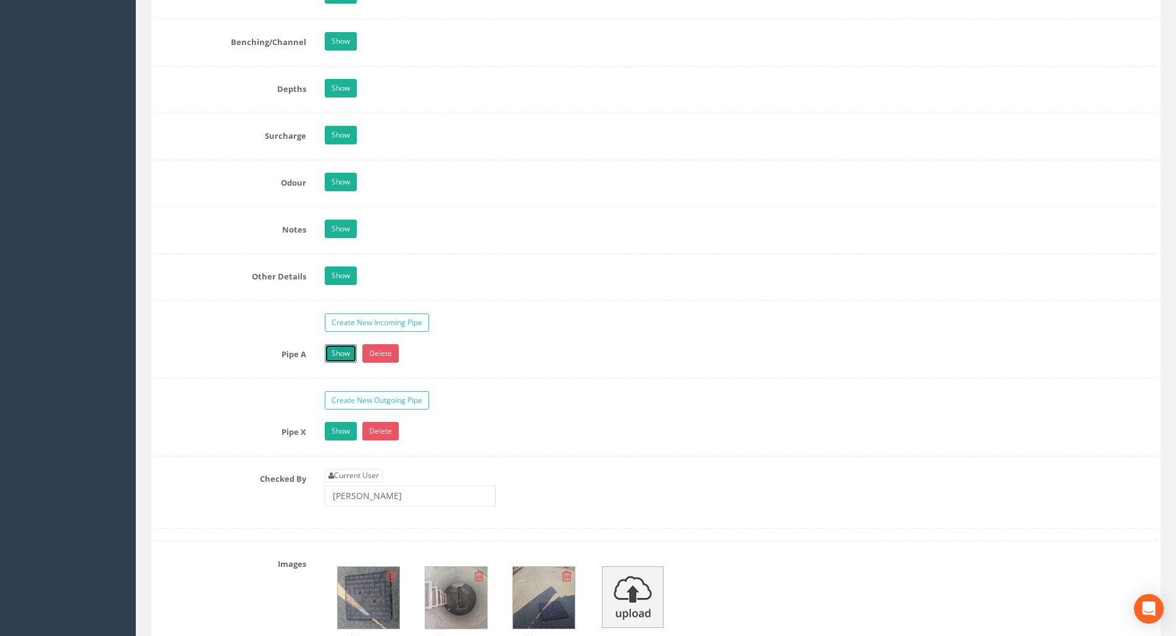
scroll to position [2160, 0]
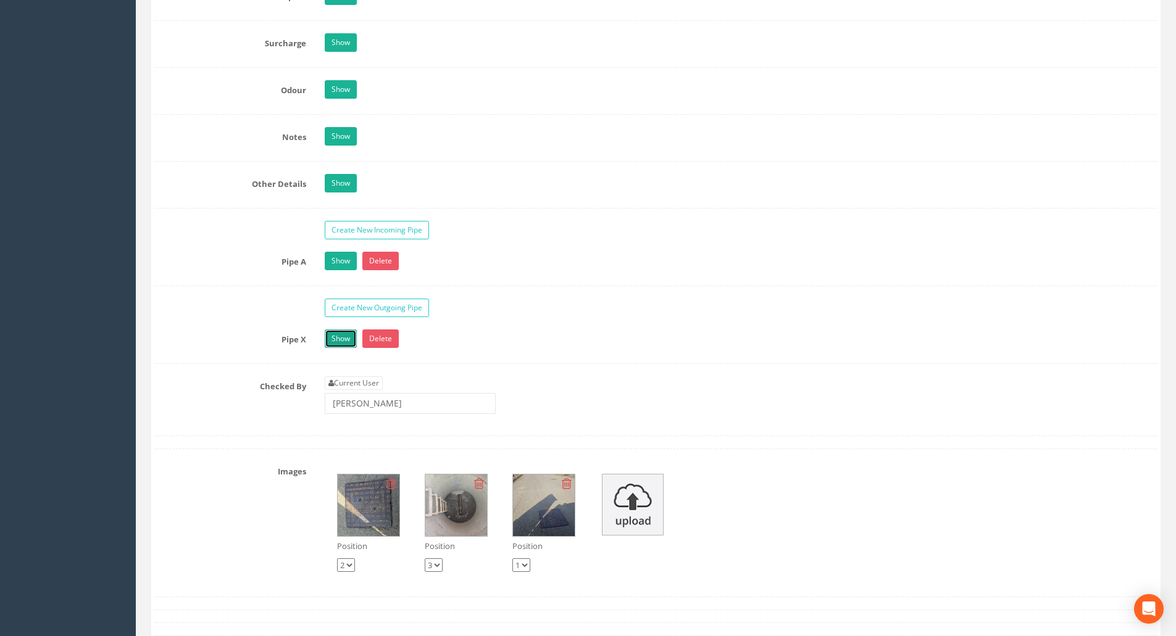
click at [347, 343] on link "Show" at bounding box center [341, 339] width 32 height 19
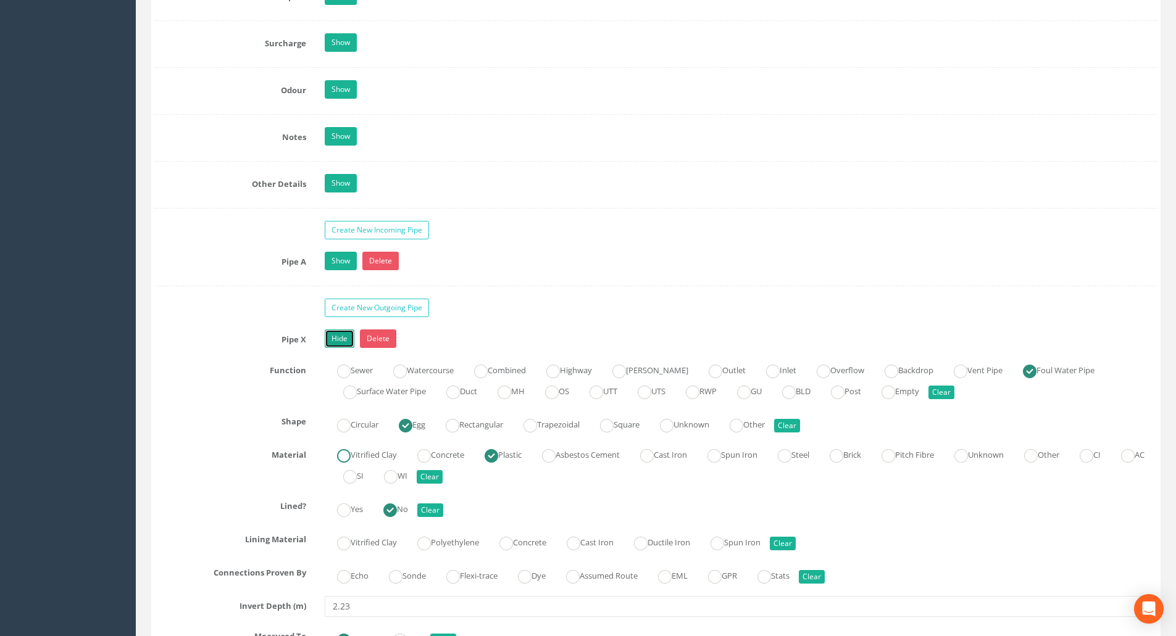
click at [346, 460] on ins at bounding box center [344, 456] width 14 height 14
radio input "true"
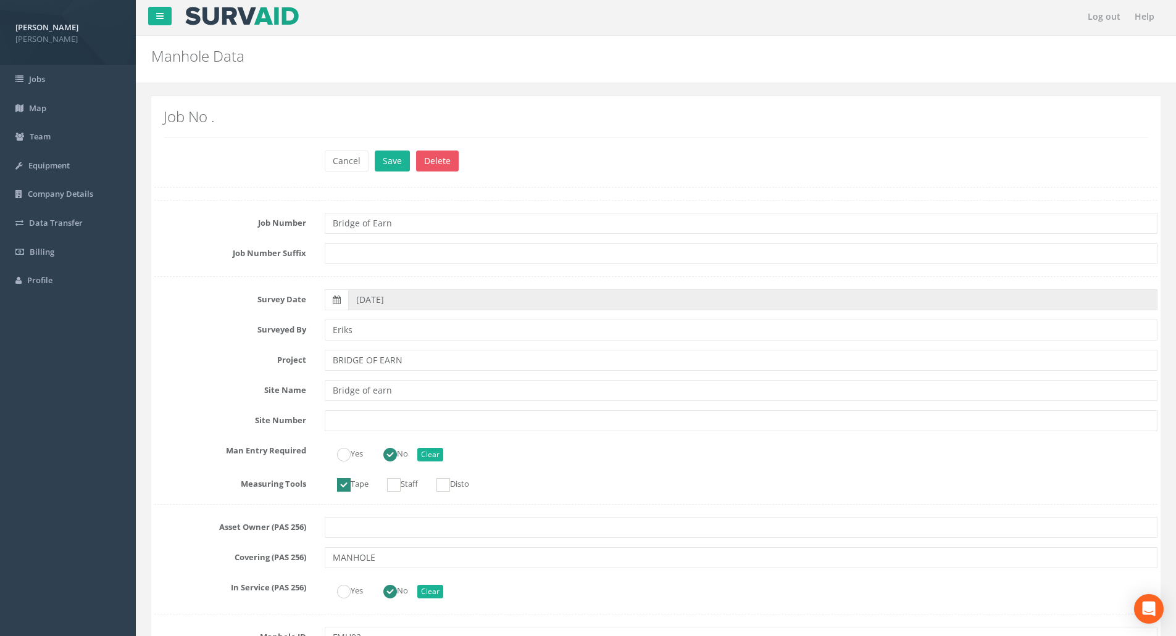
scroll to position [0, 0]
click at [393, 164] on button "Save" at bounding box center [392, 162] width 35 height 21
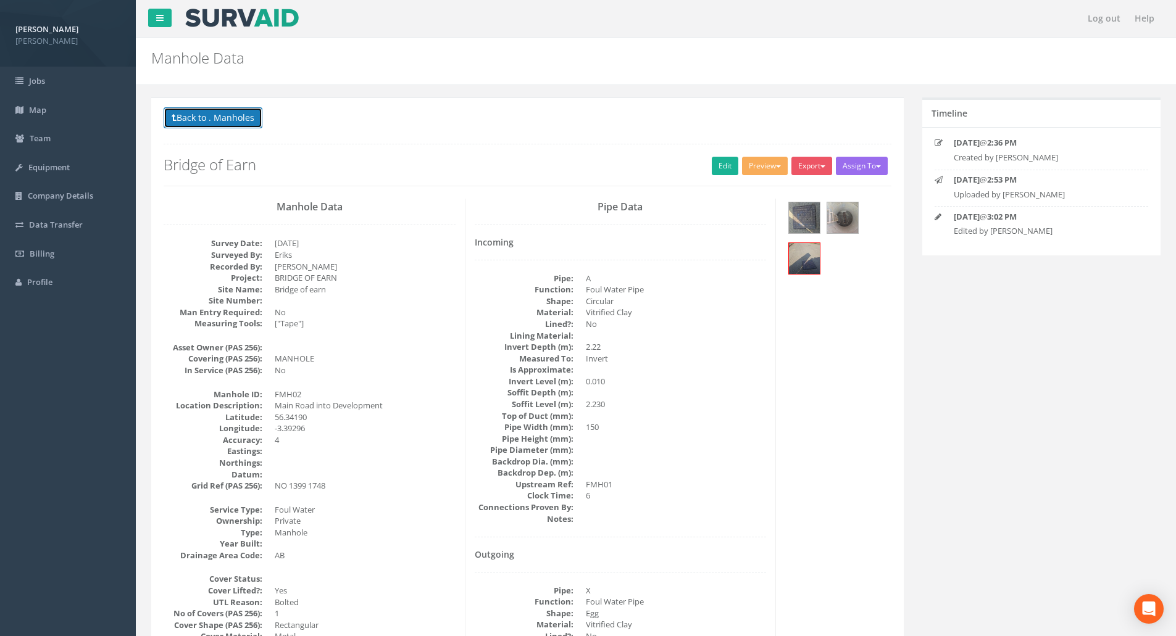
click at [239, 120] on button "Back to . Manholes" at bounding box center [213, 117] width 99 height 21
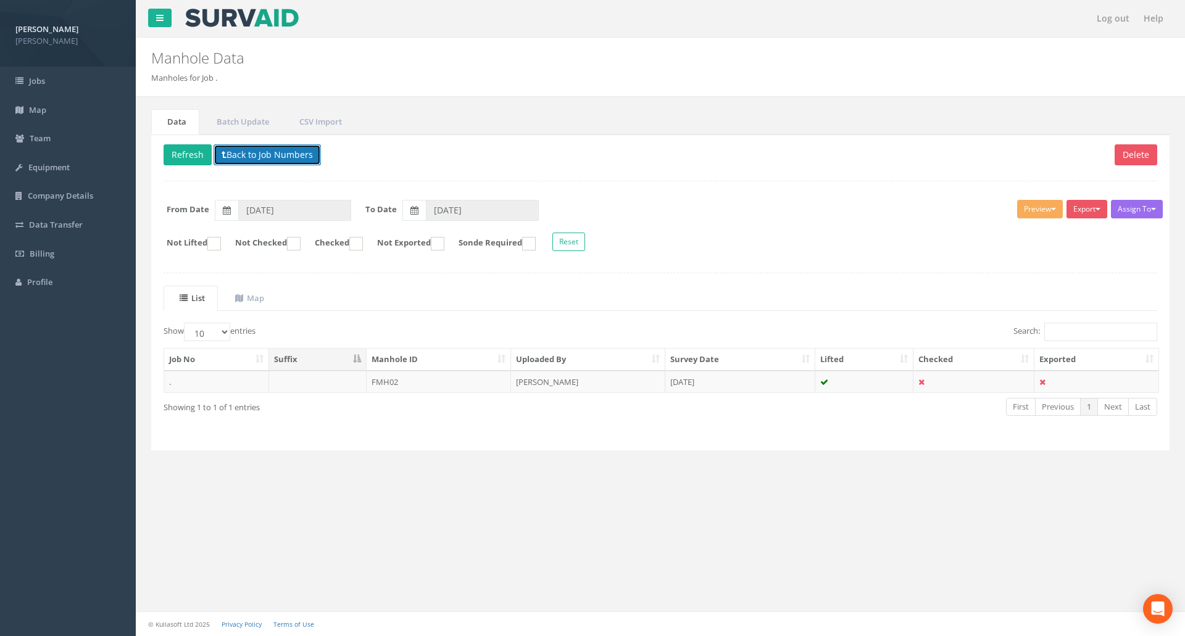
click at [246, 158] on button "Back to Job Numbers" at bounding box center [267, 154] width 107 height 21
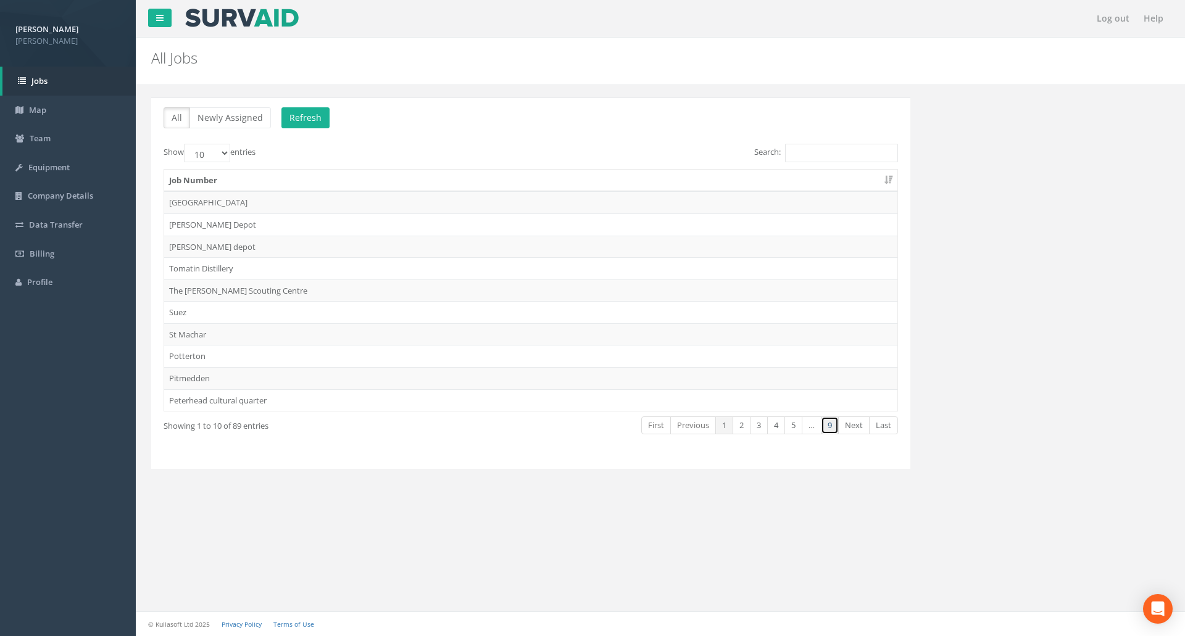
click at [834, 431] on link "9" at bounding box center [830, 426] width 18 height 18
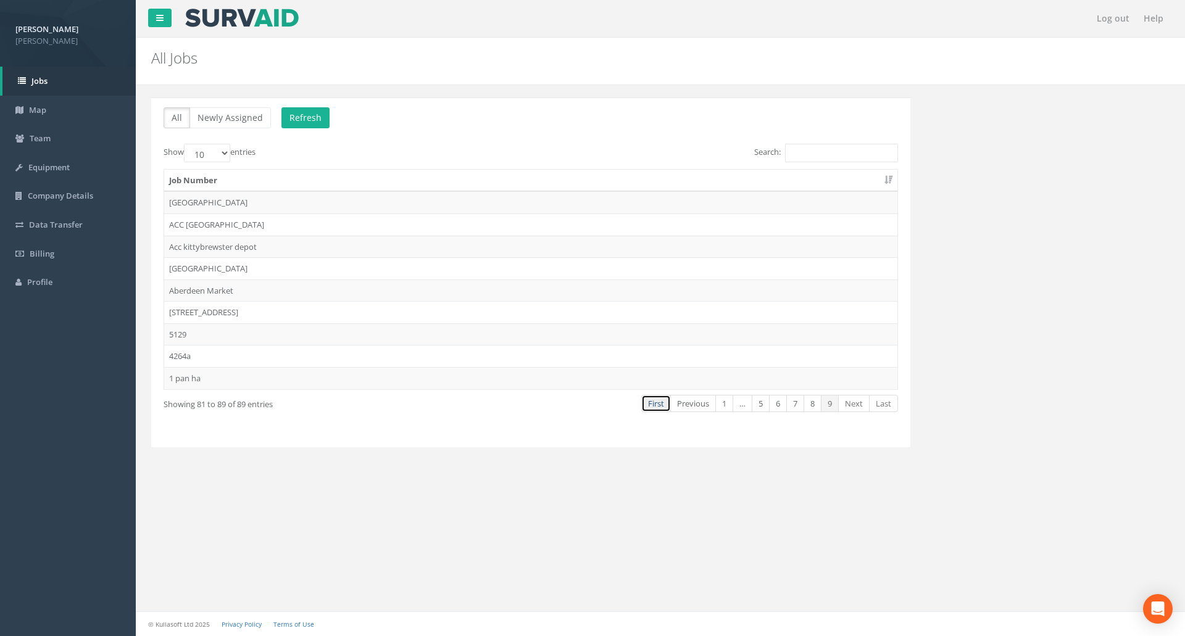
click at [654, 409] on link "First" at bounding box center [656, 404] width 30 height 18
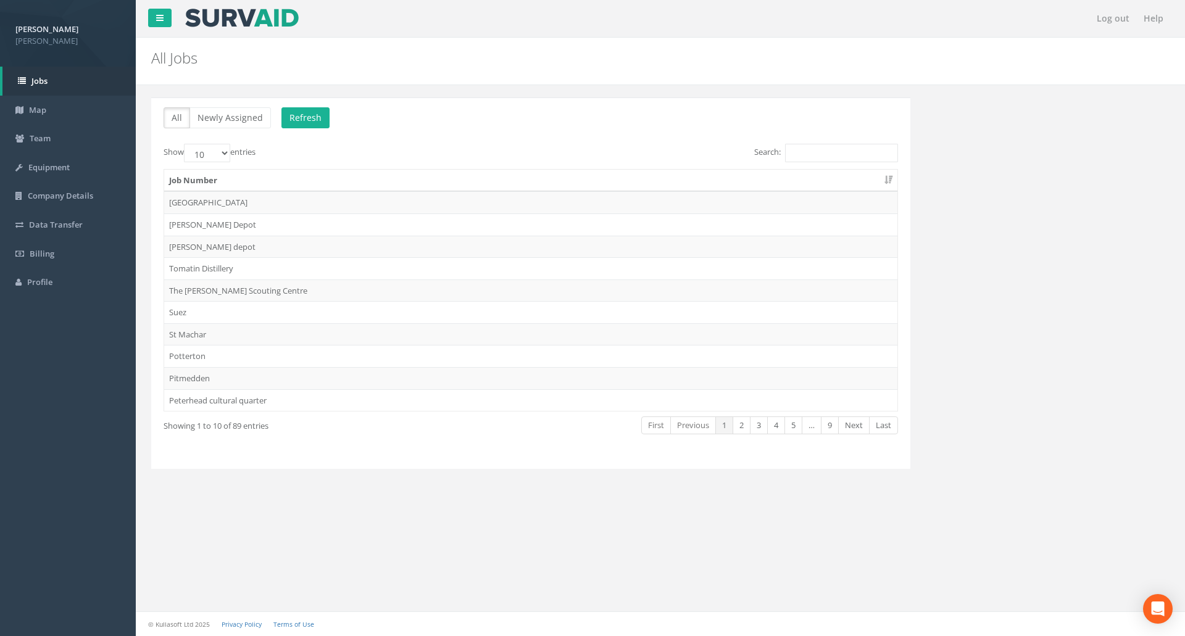
click at [654, 409] on td "Peterhead cultural quarter" at bounding box center [530, 400] width 733 height 22
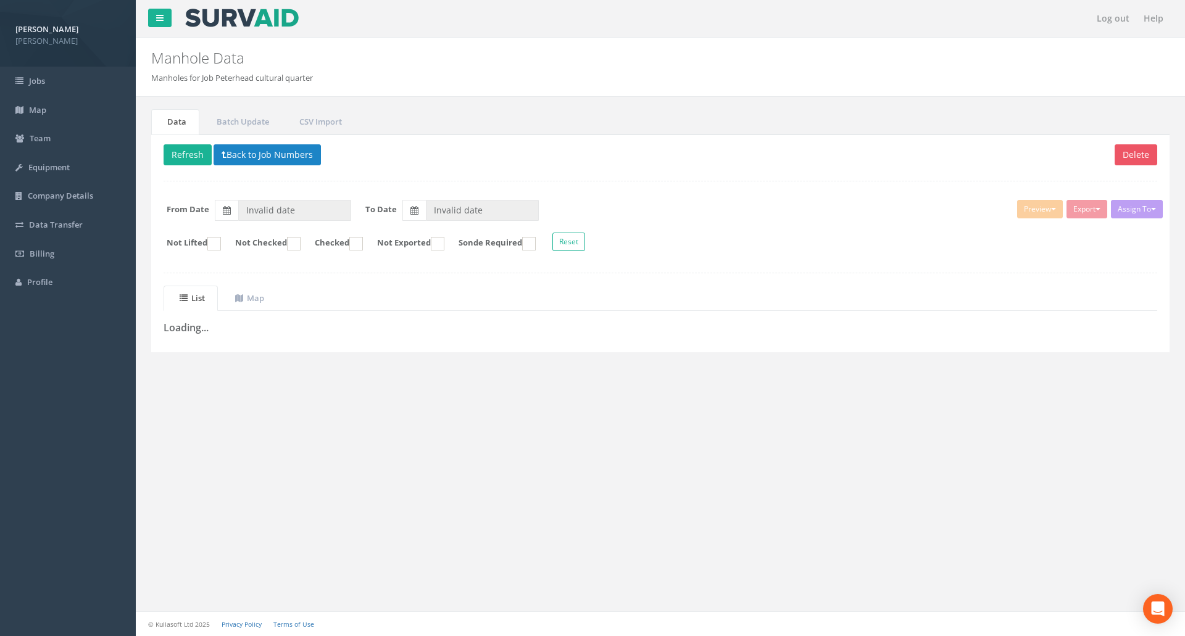
type input "[DATE]"
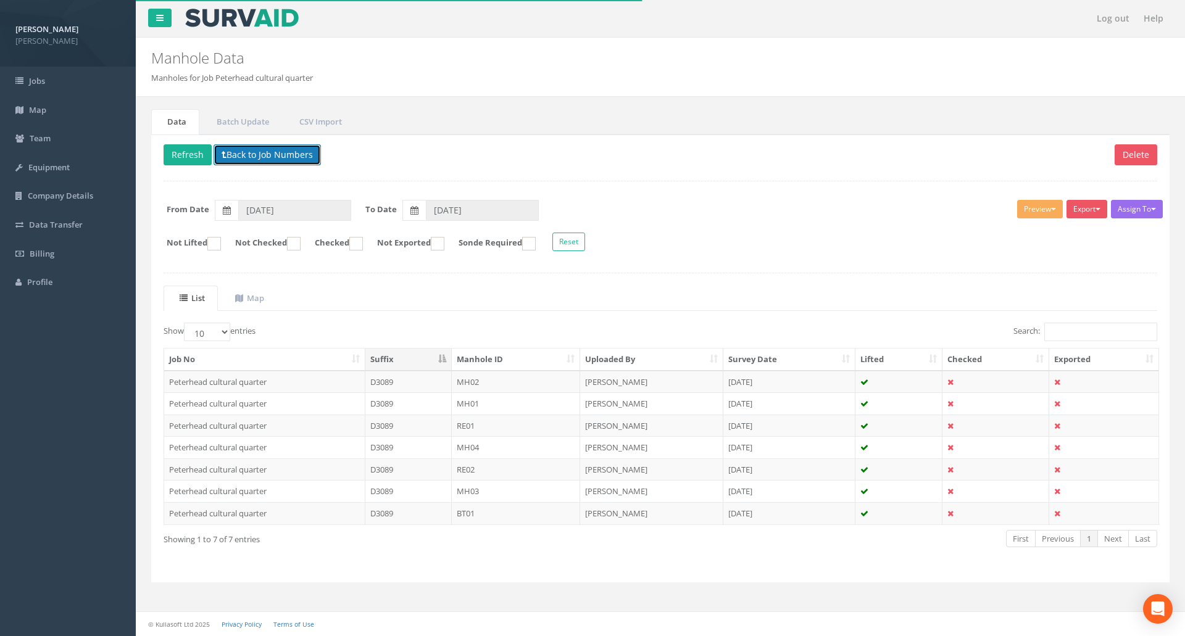
click at [265, 159] on button "Back to Job Numbers" at bounding box center [267, 154] width 107 height 21
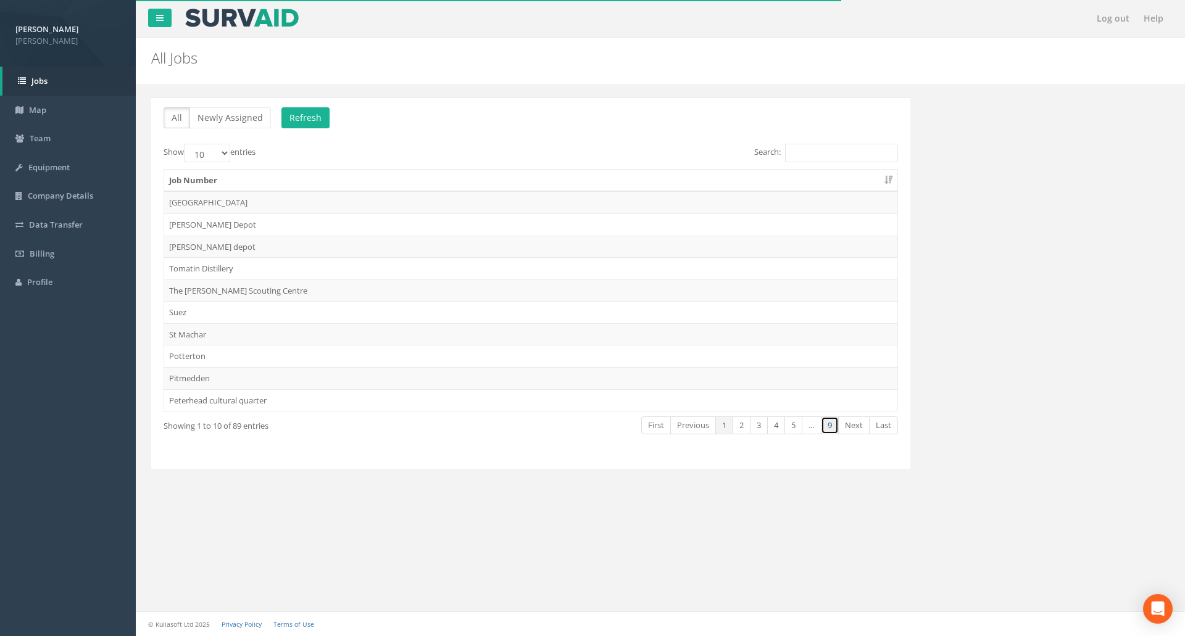
click at [828, 424] on link "9" at bounding box center [830, 426] width 18 height 18
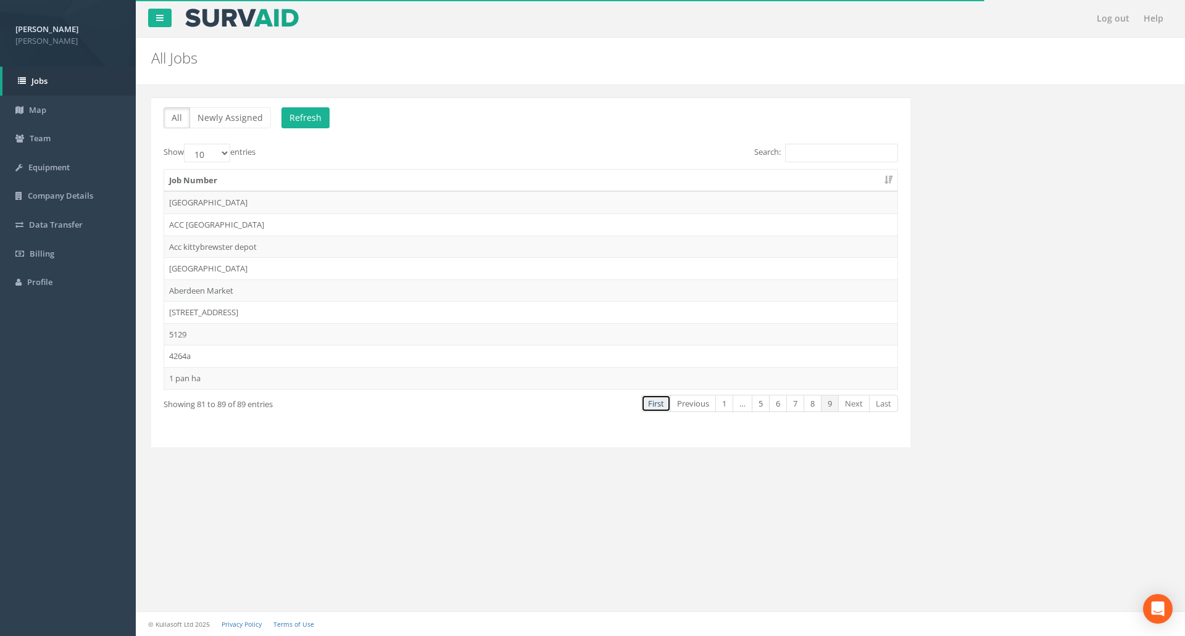
click at [652, 405] on link "First" at bounding box center [656, 404] width 30 height 18
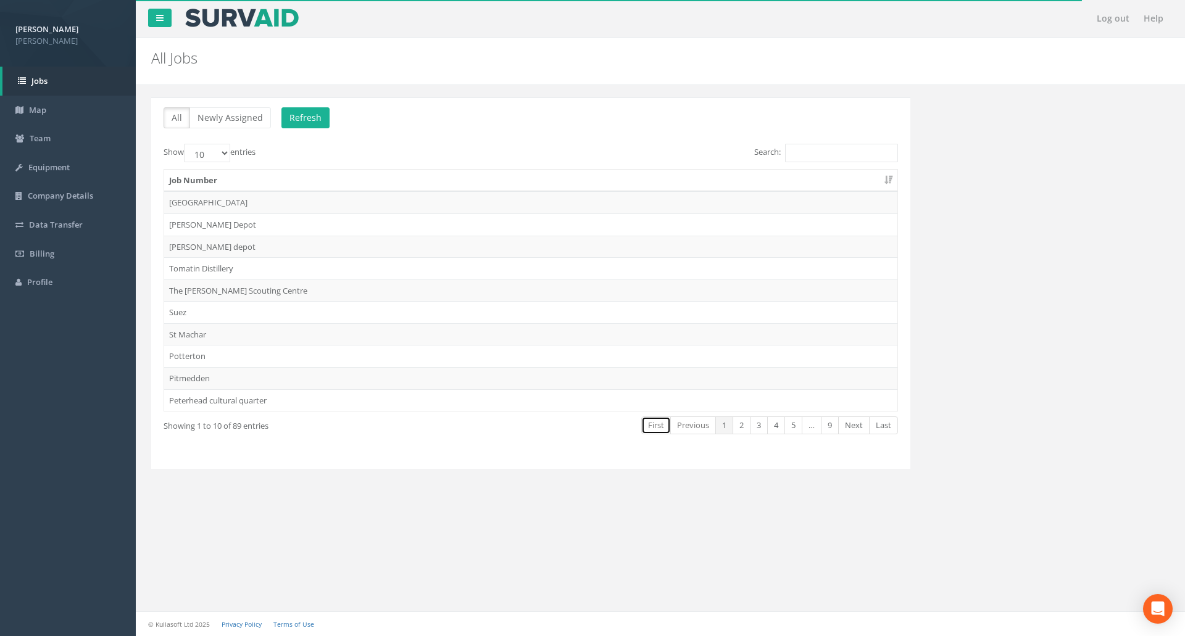
click at [655, 428] on link "First" at bounding box center [656, 426] width 30 height 18
click at [684, 428] on link "Previous" at bounding box center [693, 426] width 46 height 18
click at [789, 426] on link "5" at bounding box center [793, 426] width 18 height 18
click at [797, 427] on link "6" at bounding box center [793, 426] width 18 height 18
click at [808, 426] on link "8" at bounding box center [813, 426] width 18 height 18
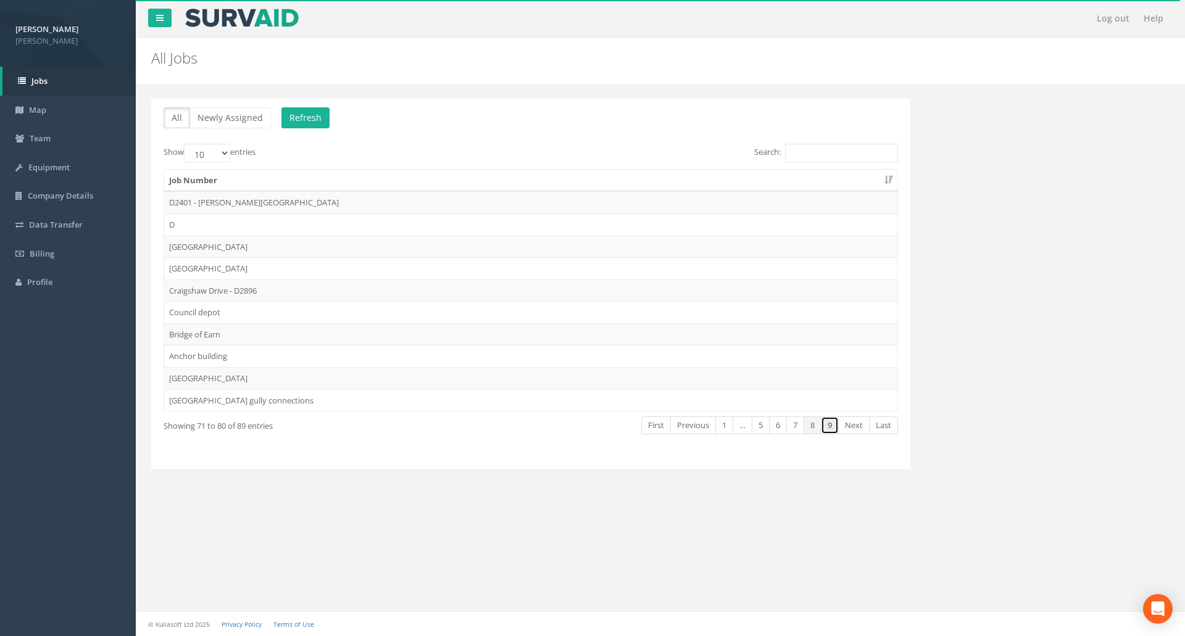
click at [823, 425] on link "9" at bounding box center [830, 426] width 18 height 18
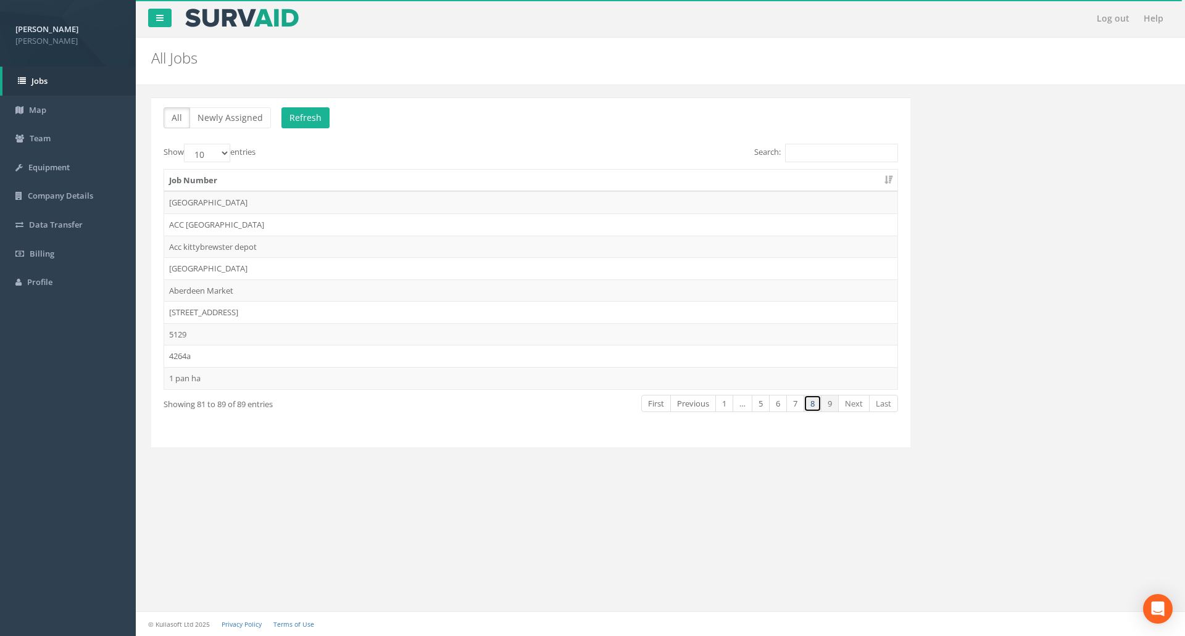
click at [810, 406] on link "8" at bounding box center [813, 404] width 18 height 18
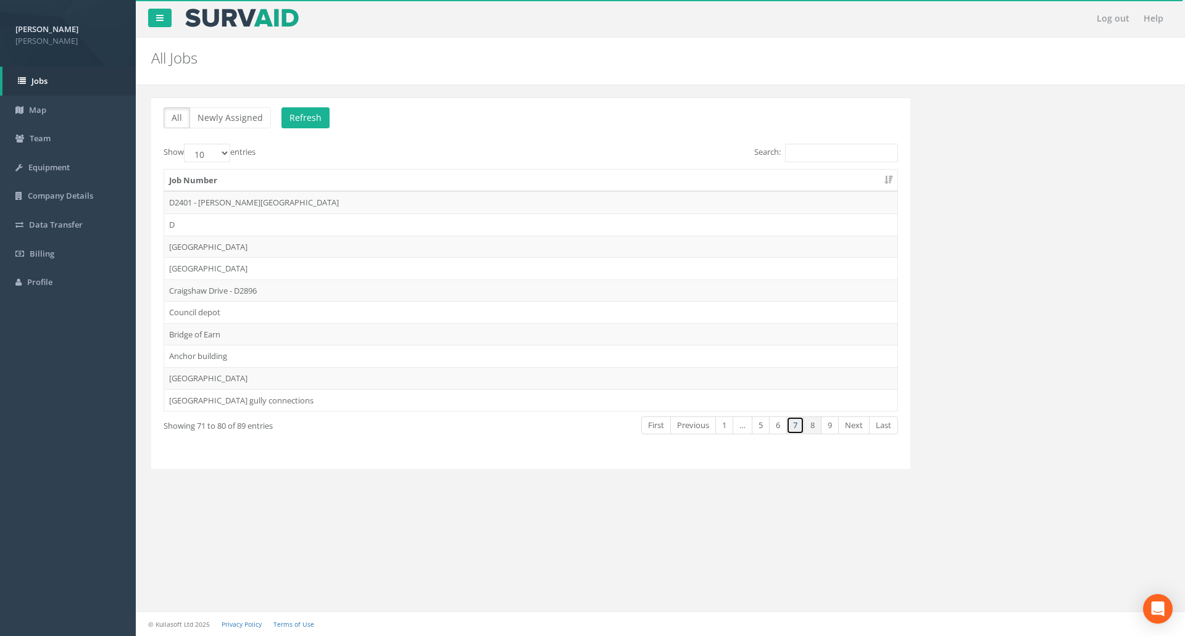
click at [795, 422] on link "7" at bounding box center [795, 426] width 18 height 18
click at [218, 291] on td "D3327 - Bridge of Earn" at bounding box center [530, 291] width 733 height 22
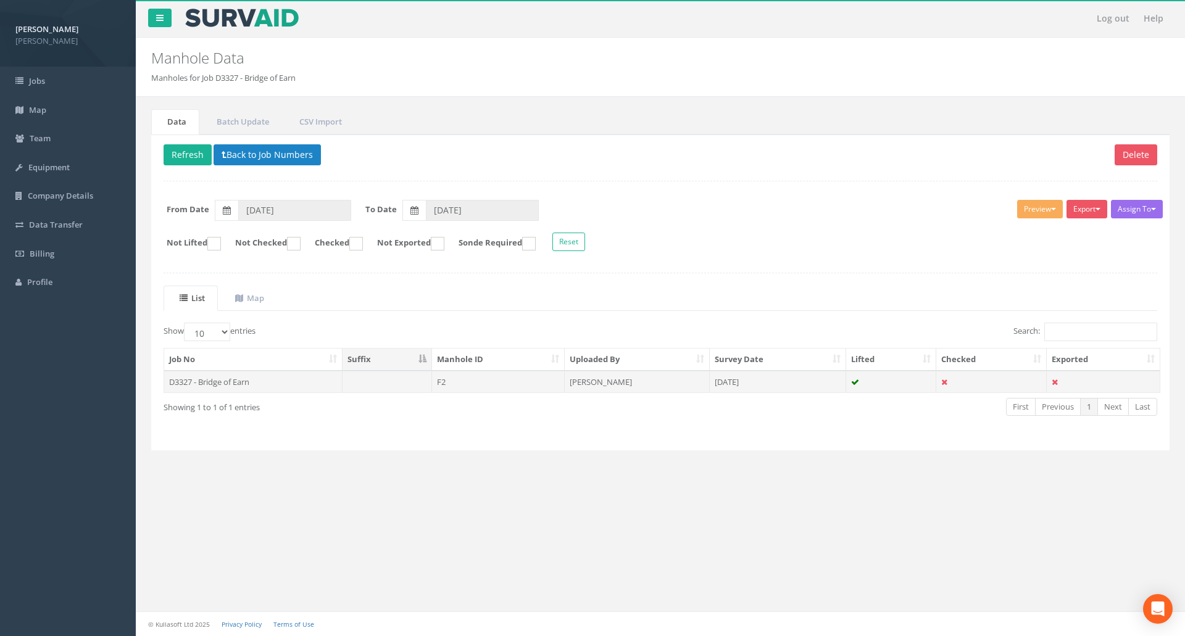
click at [539, 380] on td "F2" at bounding box center [498, 382] width 133 height 22
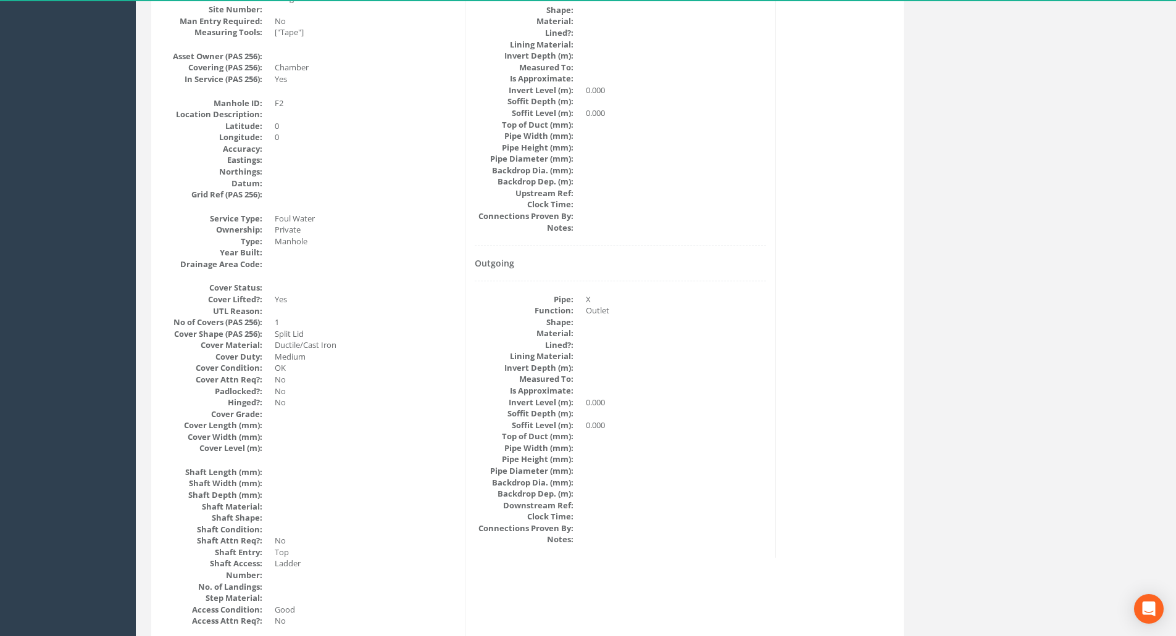
scroll to position [62, 0]
